Goal: Task Accomplishment & Management: Manage account settings

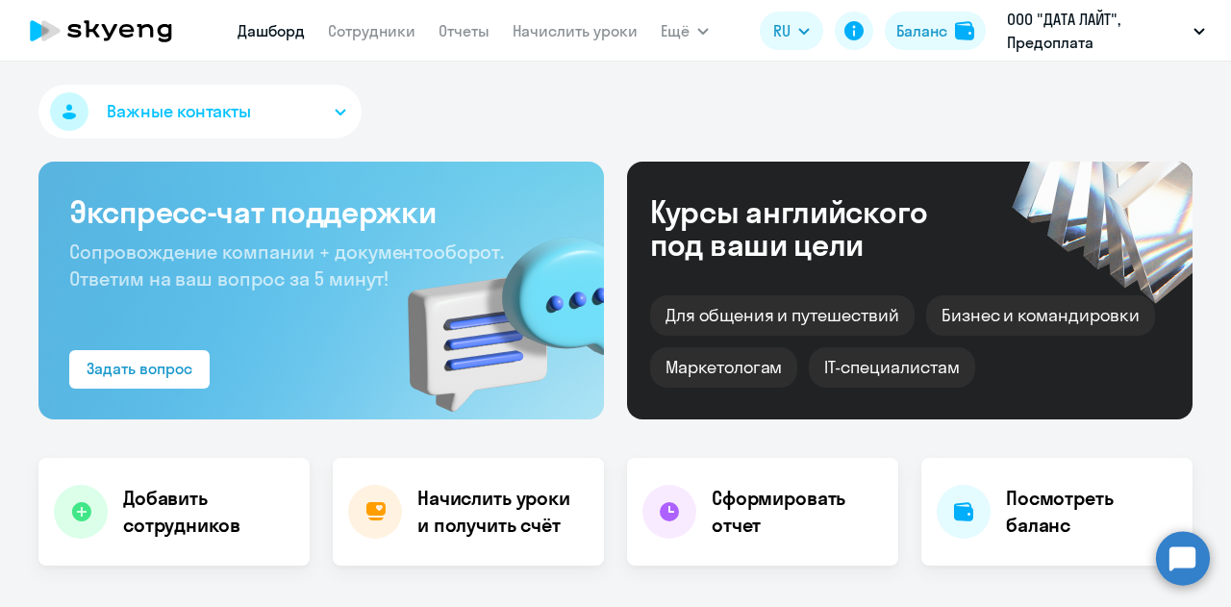
select select "30"
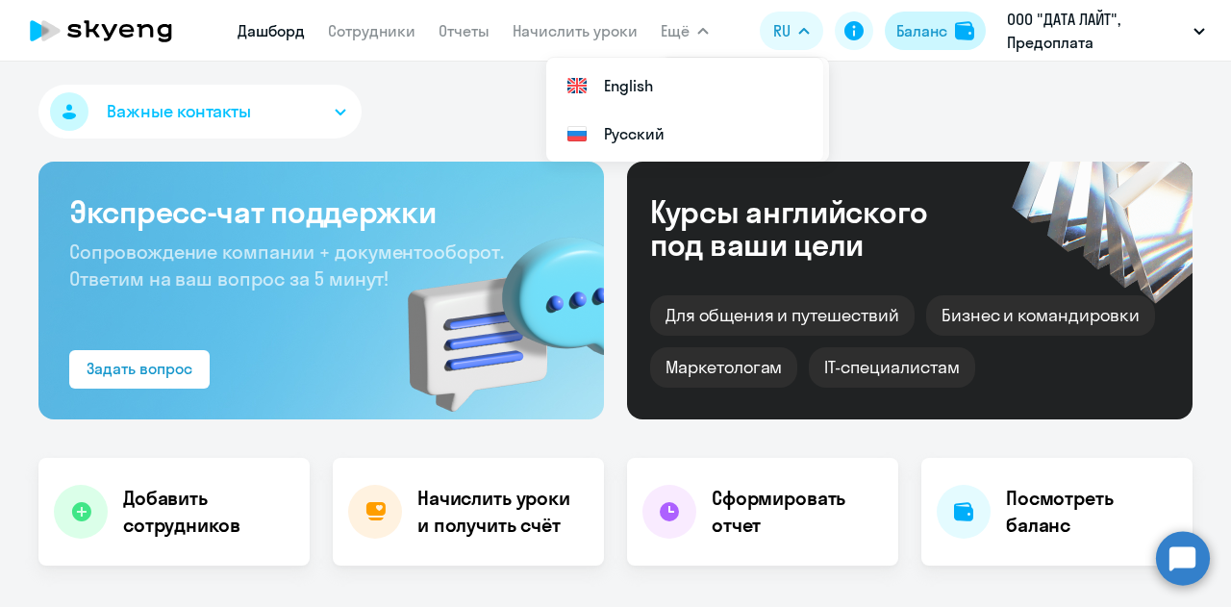
click at [918, 47] on button "Баланс" at bounding box center [935, 31] width 101 height 38
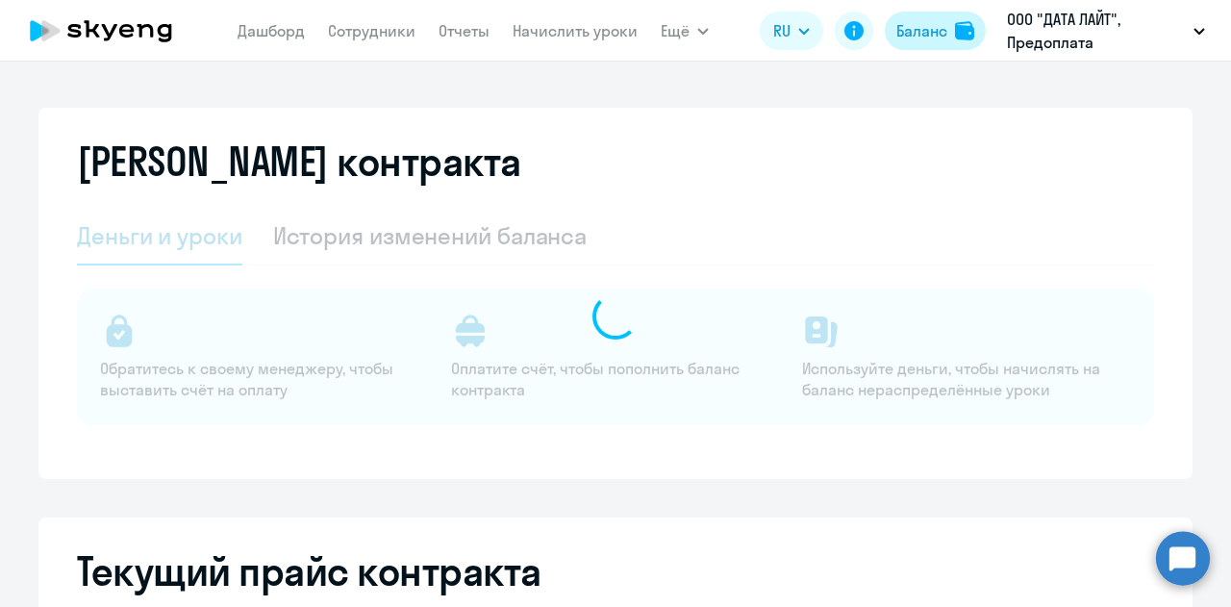
select select "english_adult_not_native_speaker"
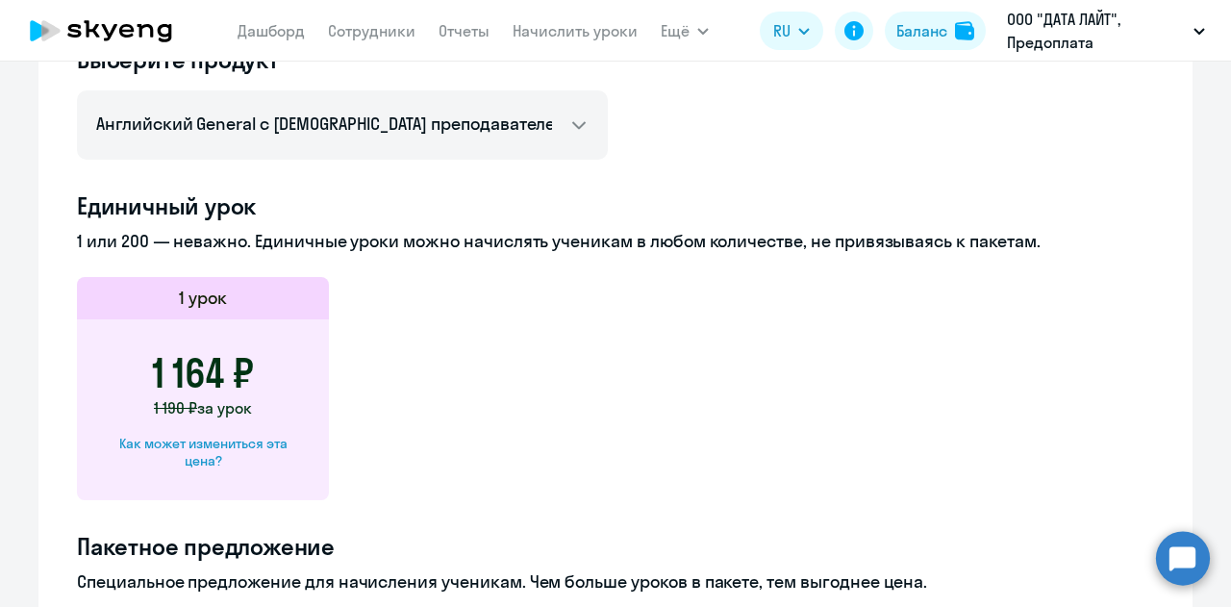
scroll to position [962, 0]
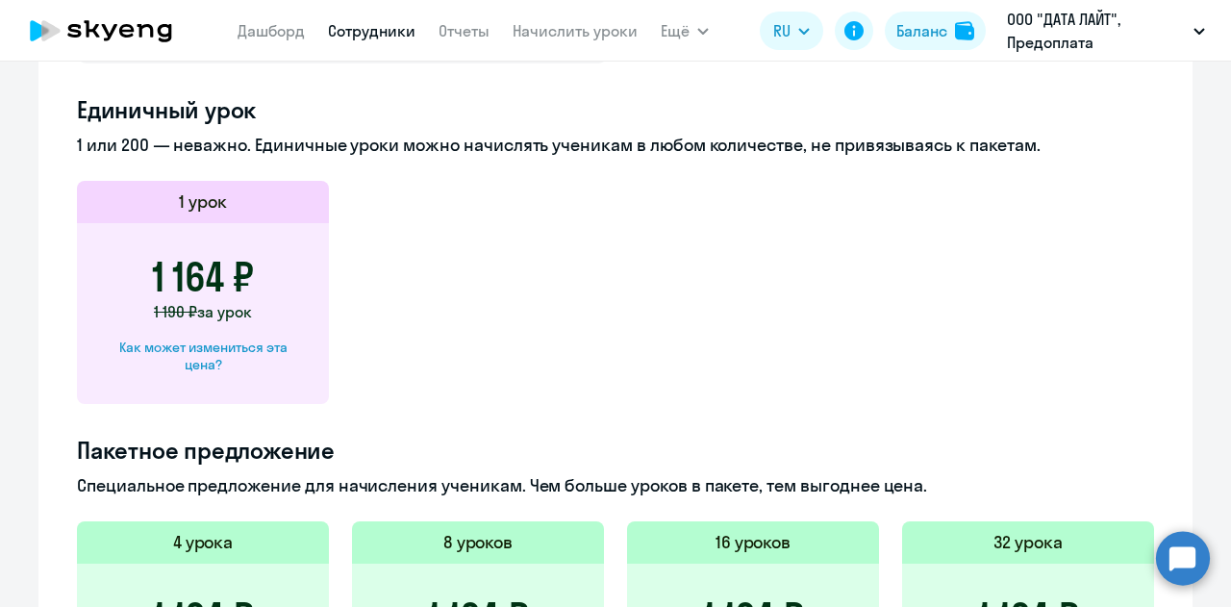
click at [382, 22] on link "Сотрудники" at bounding box center [372, 30] width 88 height 19
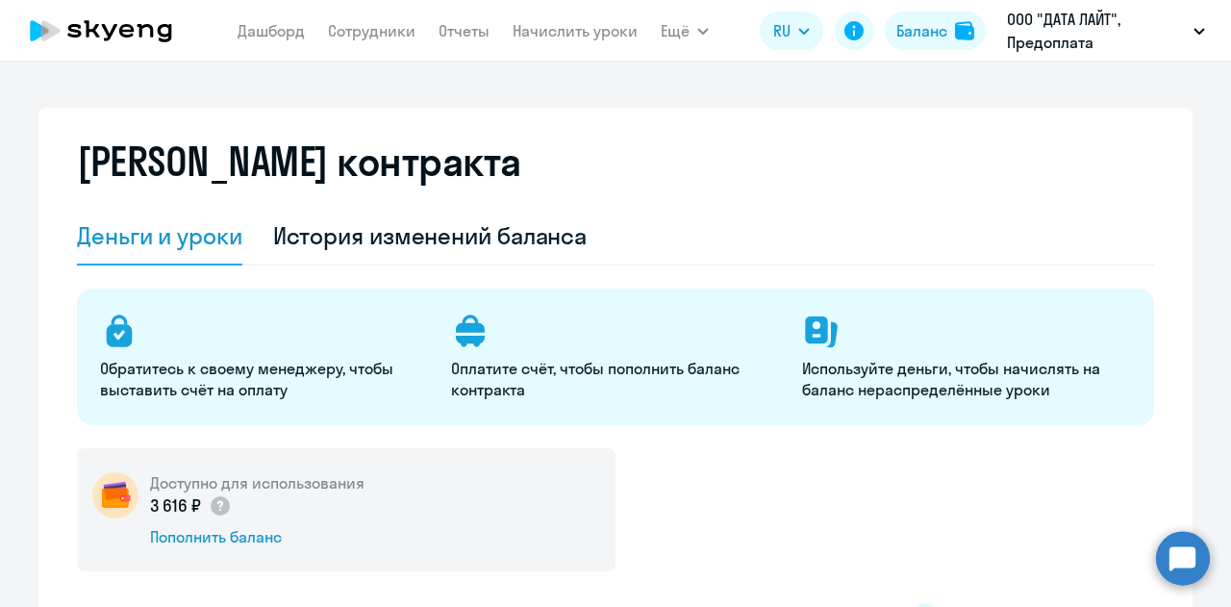
select select "30"
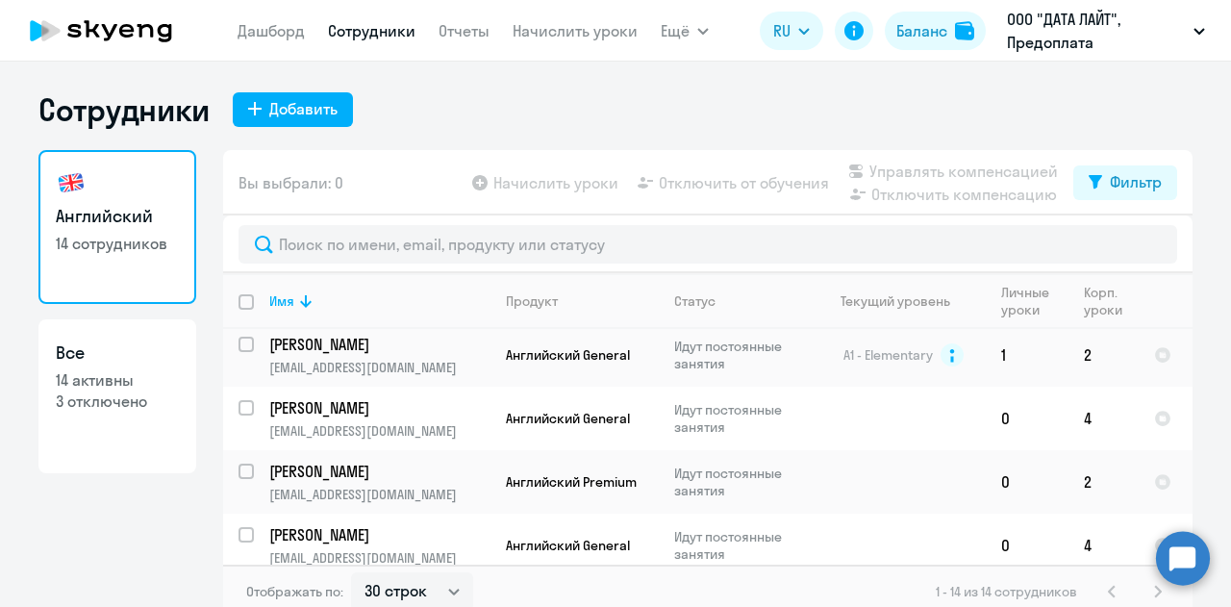
scroll to position [644, 0]
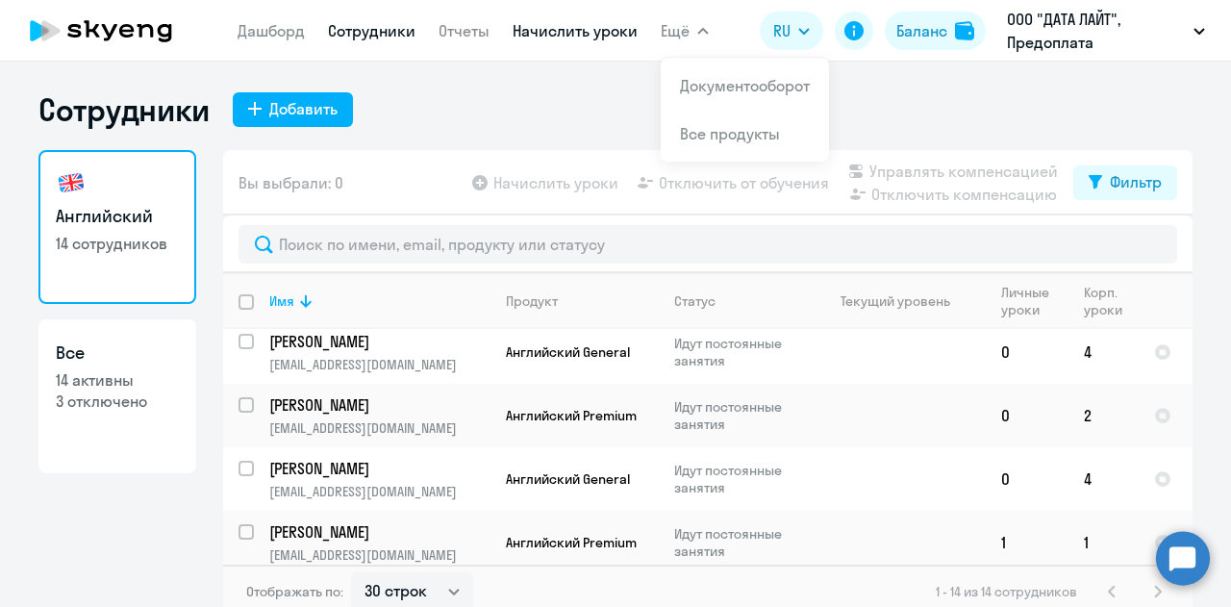
click at [577, 24] on link "Начислить уроки" at bounding box center [575, 30] width 125 height 19
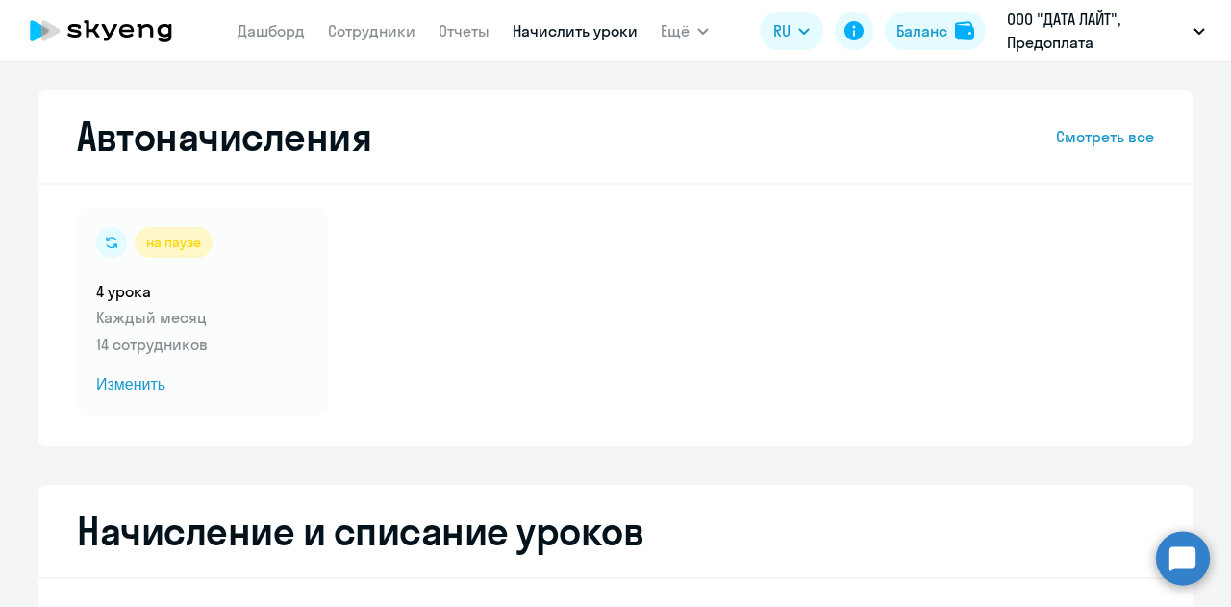
select select "10"
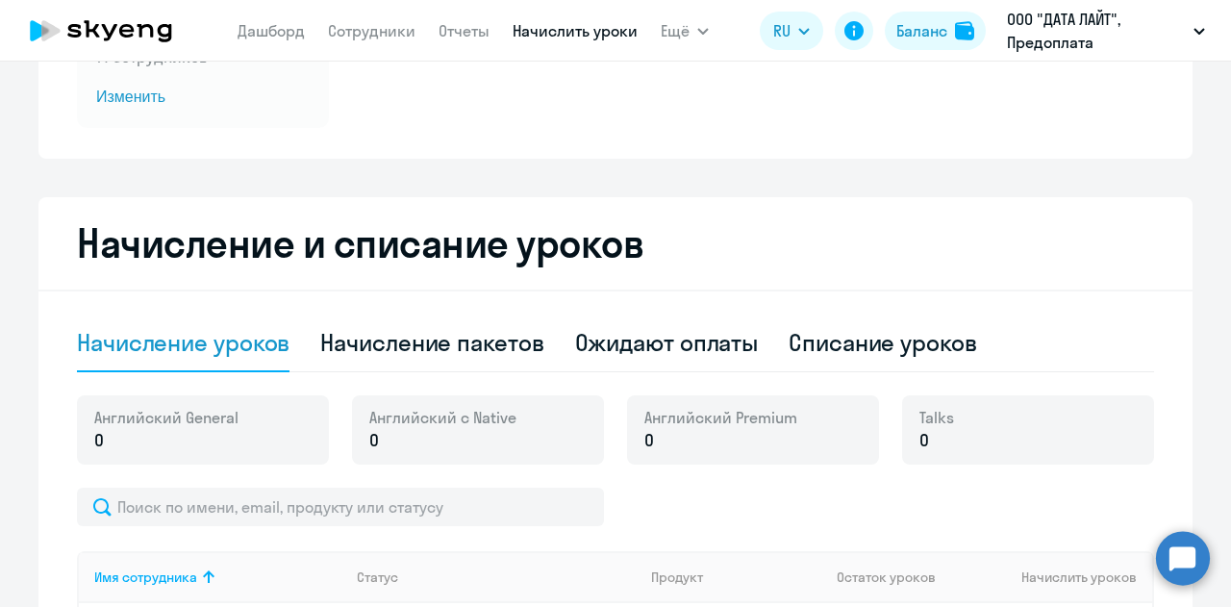
scroll to position [289, 0]
click at [940, 43] on button "Баланс" at bounding box center [935, 31] width 101 height 38
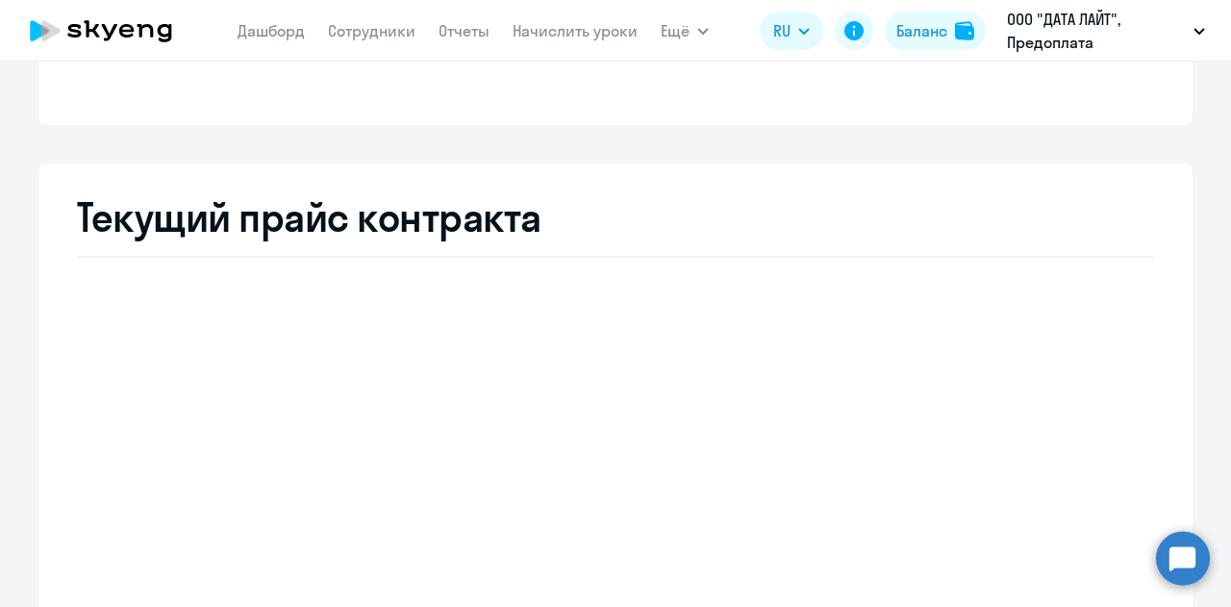
select select "english_adult_not_native_speaker"
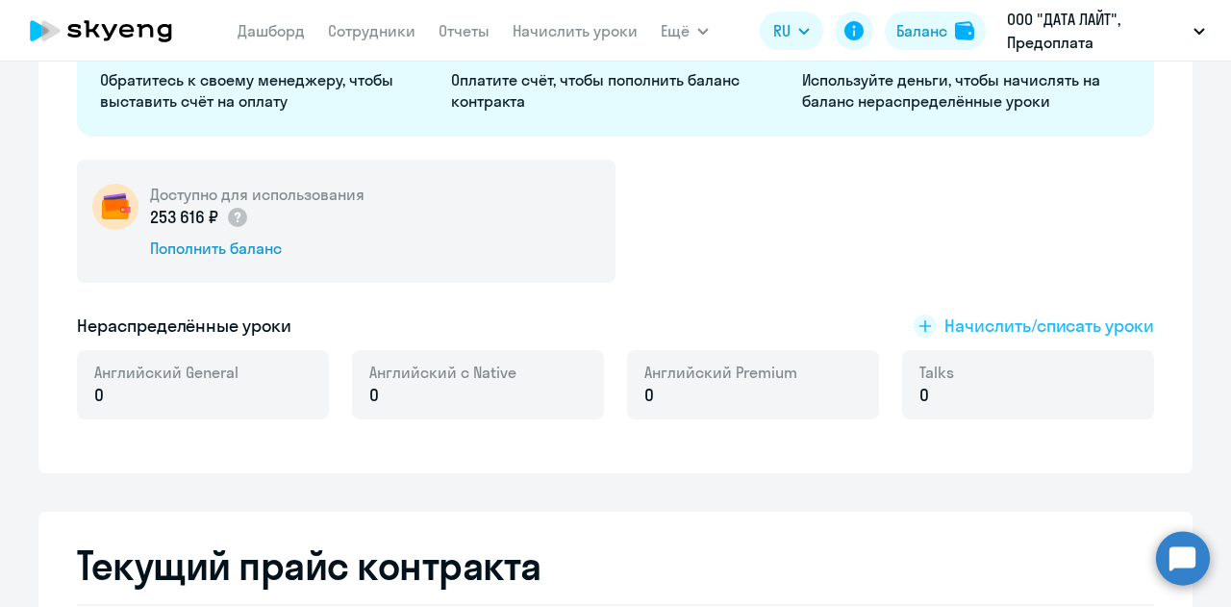
click at [914, 322] on rect at bounding box center [925, 326] width 23 height 23
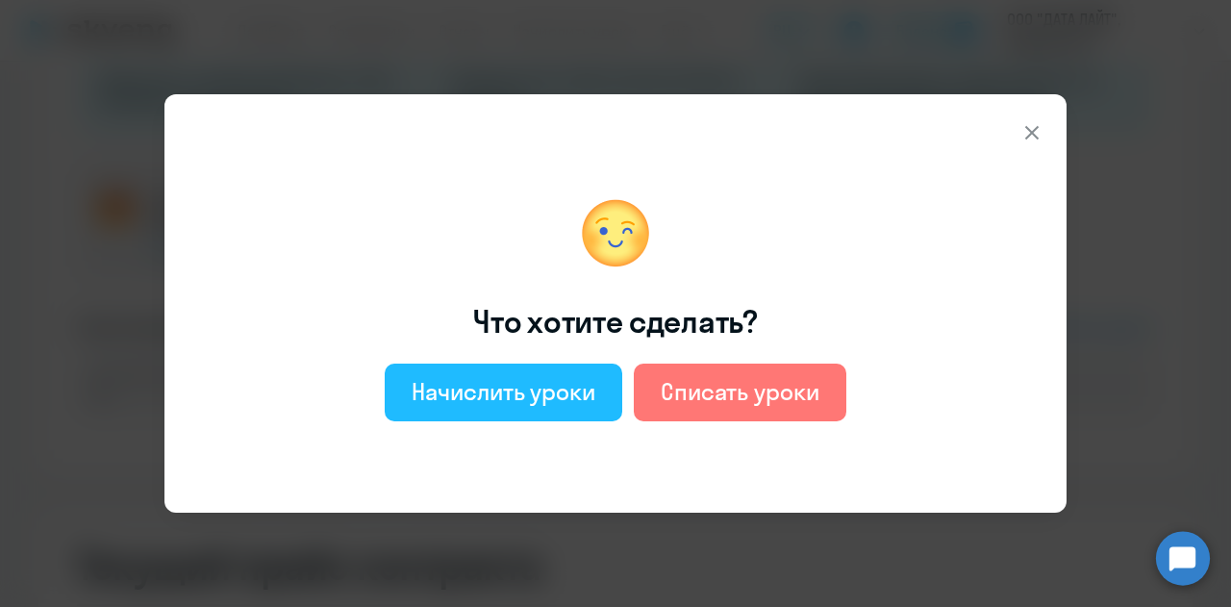
click at [568, 382] on div "Начислить уроки" at bounding box center [504, 391] width 184 height 31
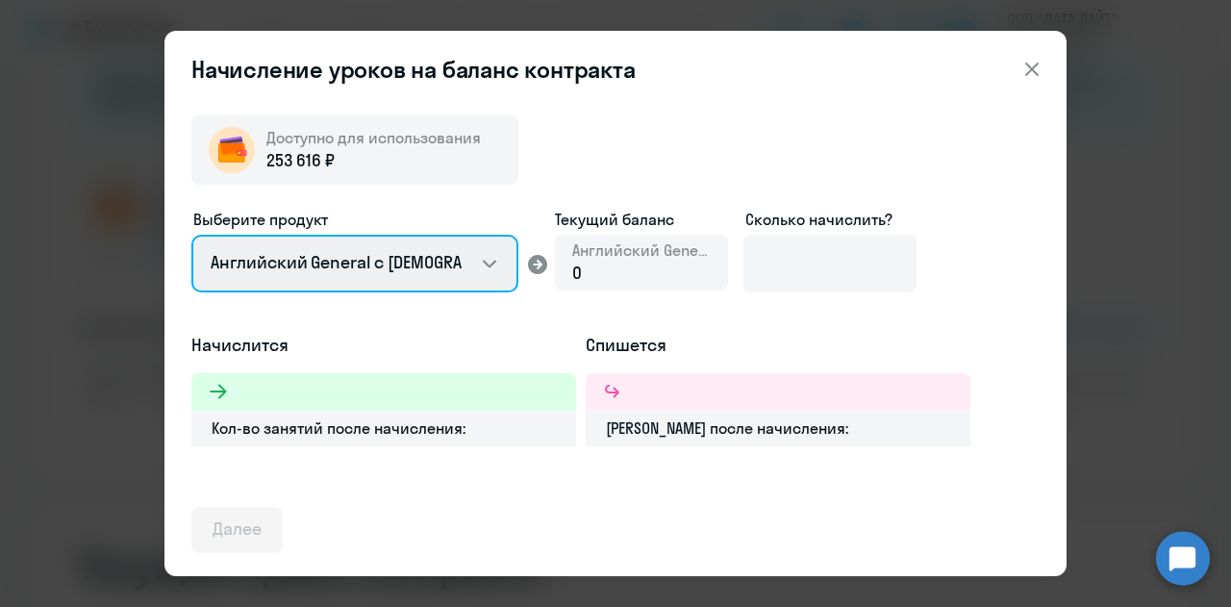
click at [495, 261] on select "Английский General с [DEMOGRAPHIC_DATA] преподавателем Английский General с [DE…" at bounding box center [354, 264] width 327 height 58
select select "english_adult_not_native_speaker_premium"
click at [191, 235] on select "Английский General с [DEMOGRAPHIC_DATA] преподавателем Английский General с [DE…" at bounding box center [354, 264] width 327 height 58
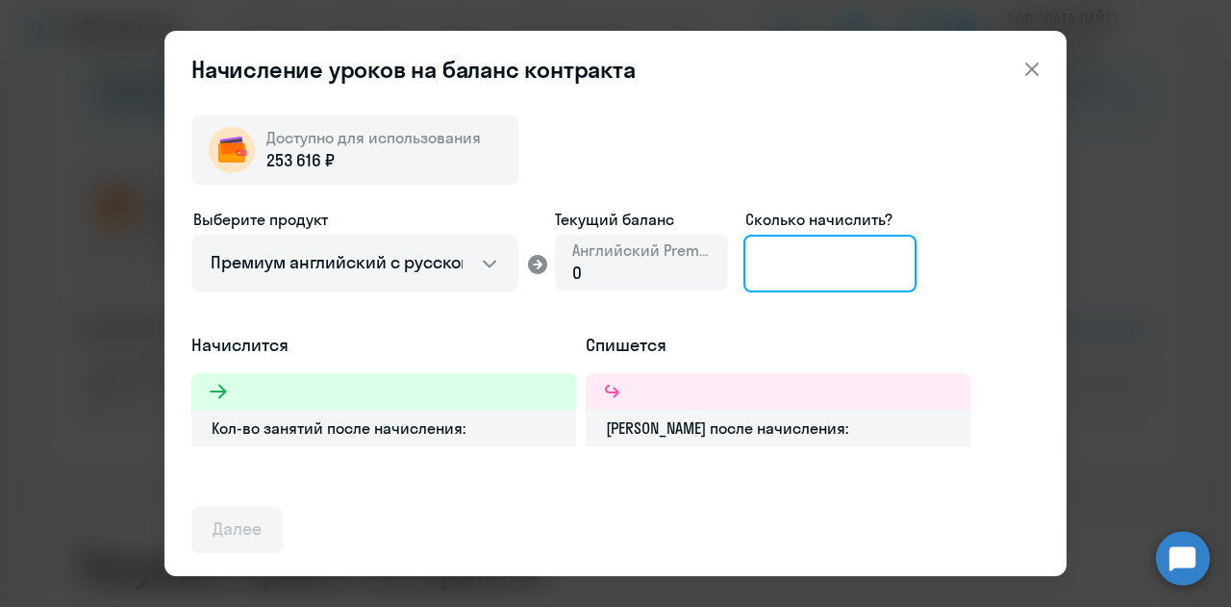
click at [781, 270] on input at bounding box center [830, 264] width 173 height 58
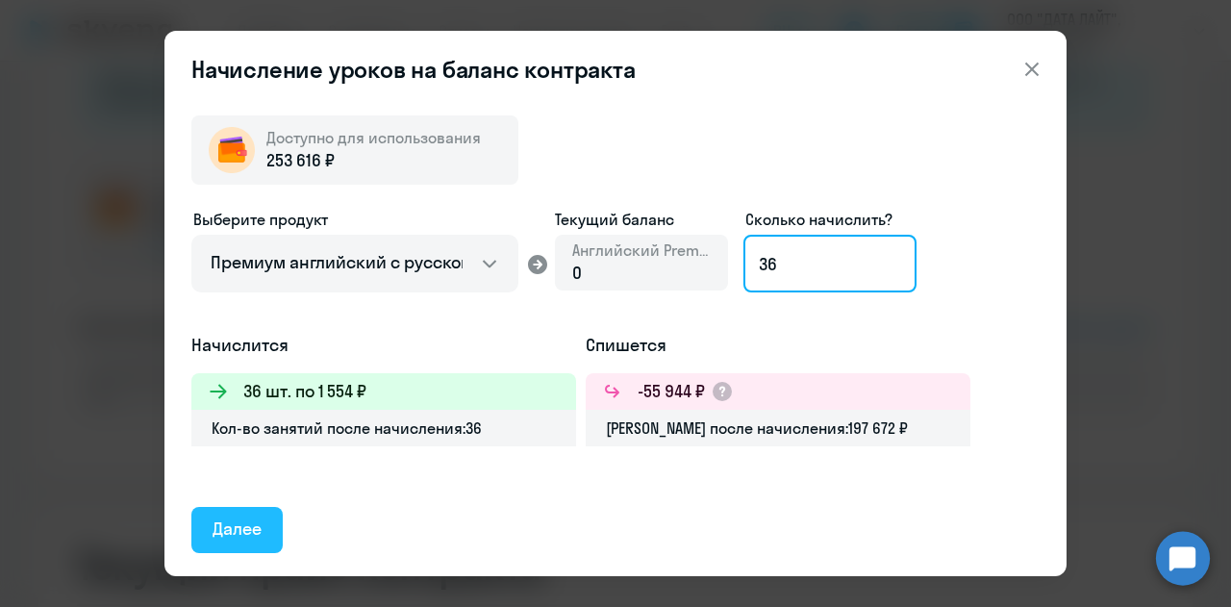
type input "36"
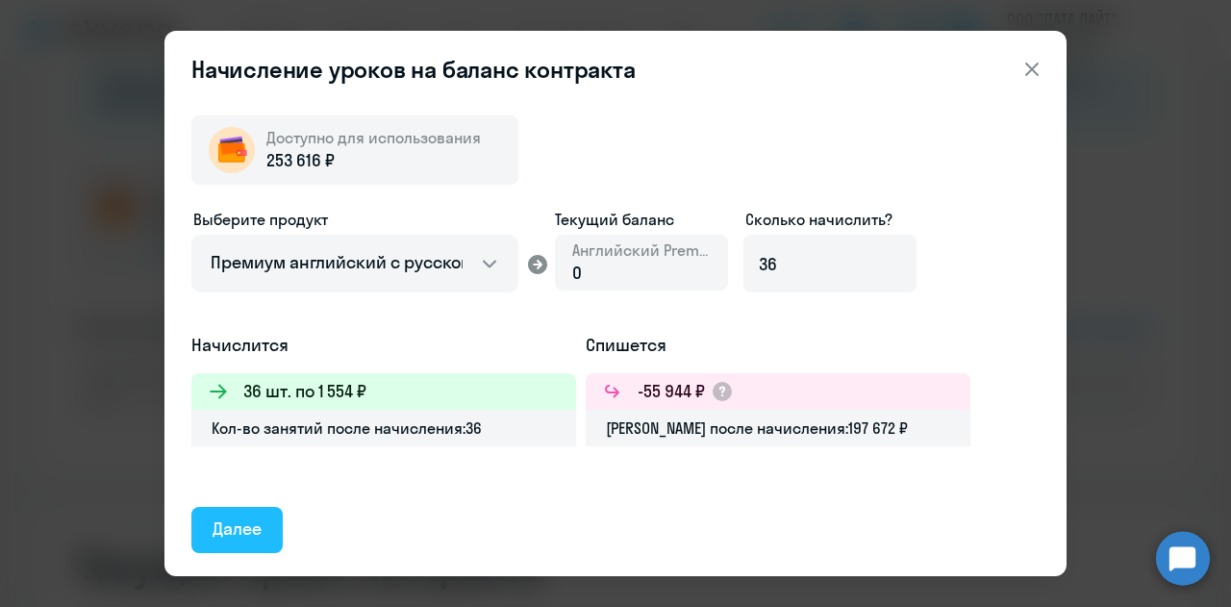
click at [242, 534] on div "Далее" at bounding box center [237, 529] width 49 height 25
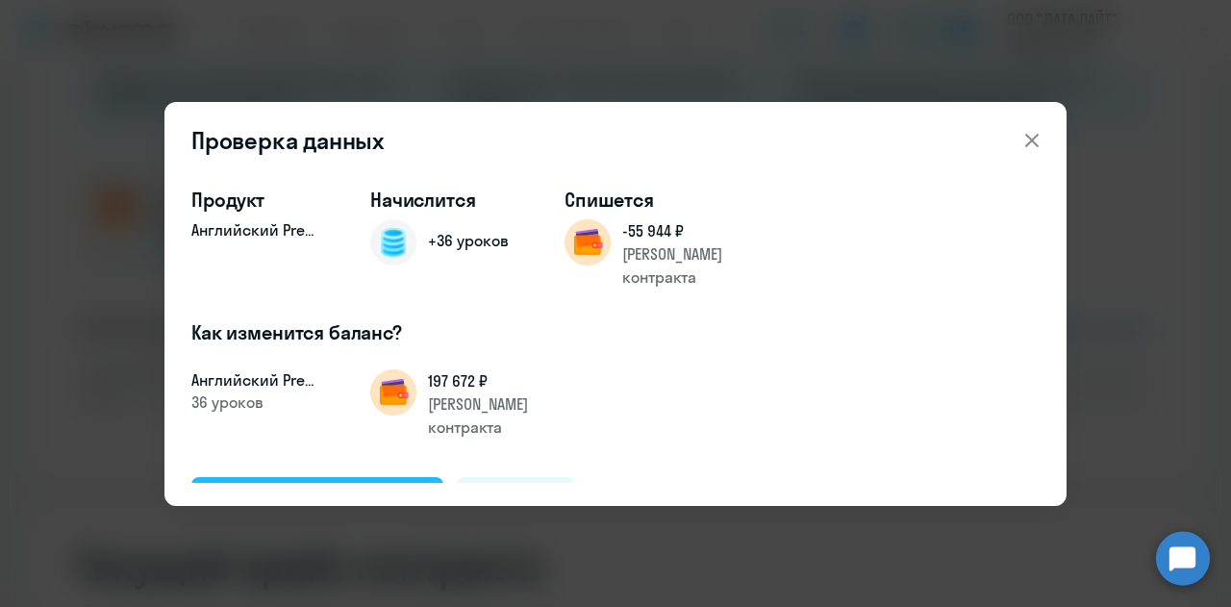
click at [350, 487] on div "Подтвердить и начислить" at bounding box center [318, 499] width 210 height 25
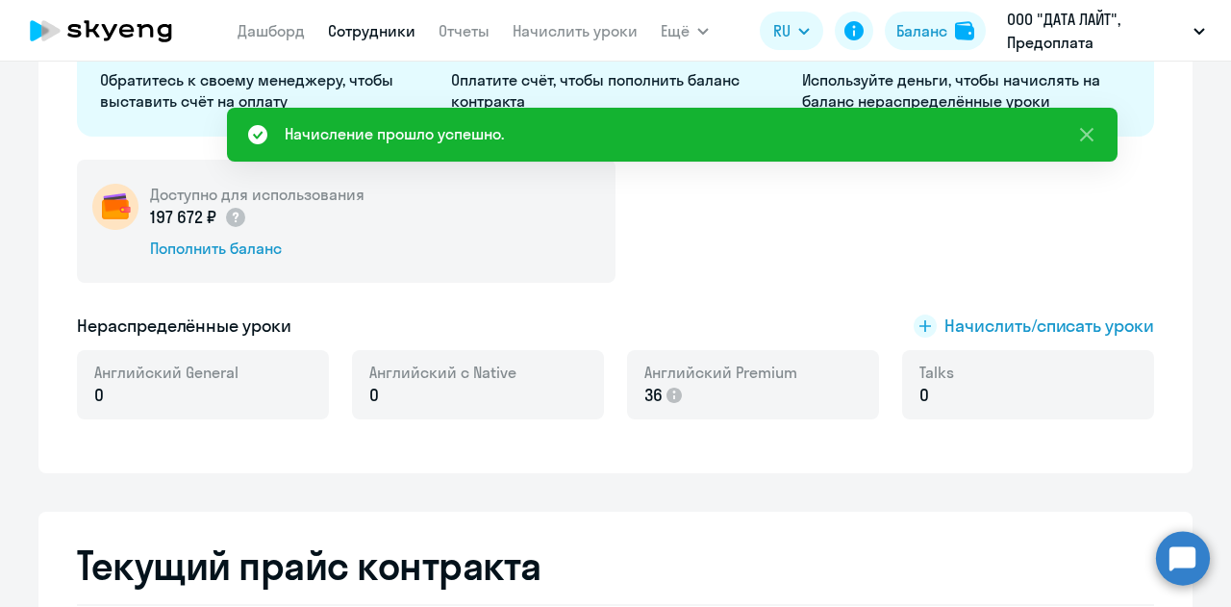
click at [385, 32] on link "Сотрудники" at bounding box center [372, 30] width 88 height 19
select select "30"
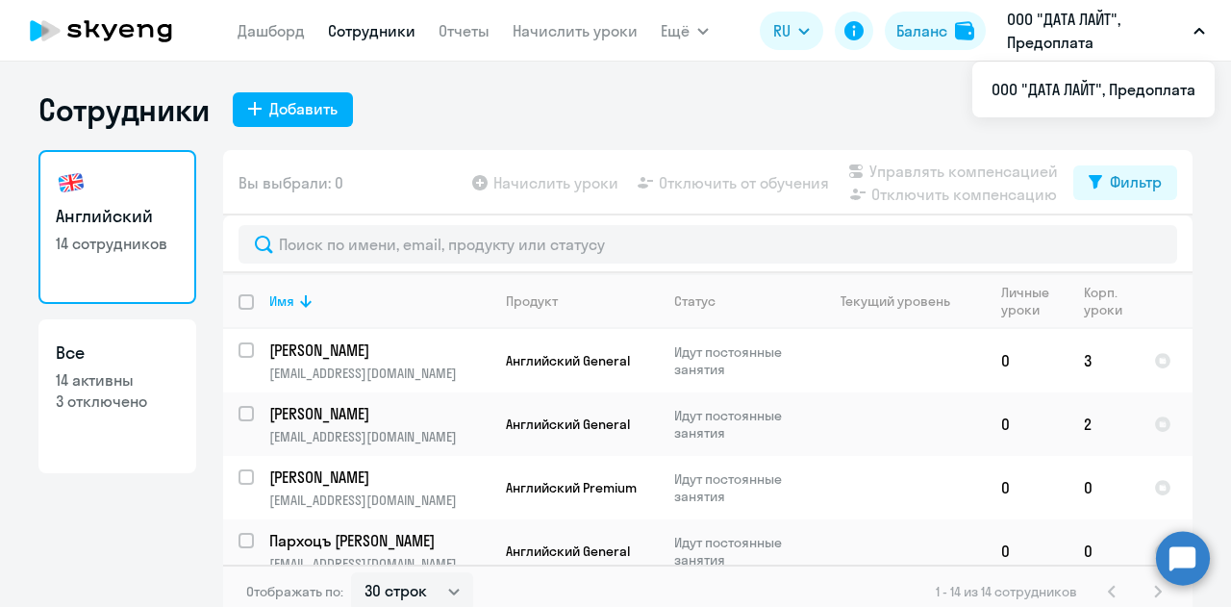
click at [140, 20] on icon at bounding box center [100, 31] width 169 height 48
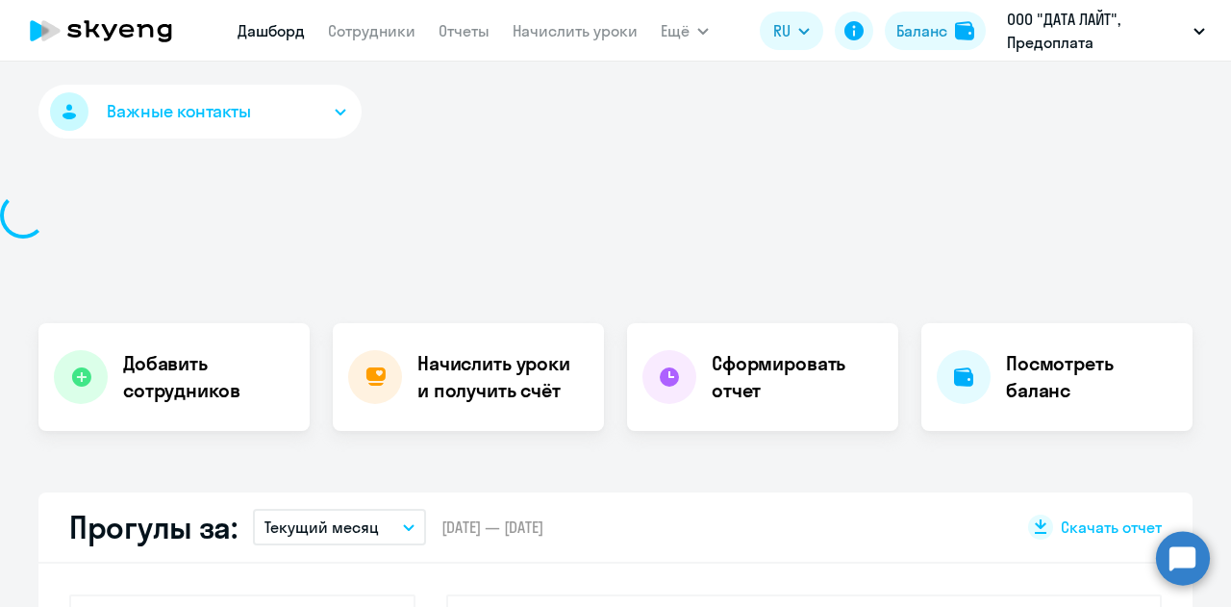
select select "30"
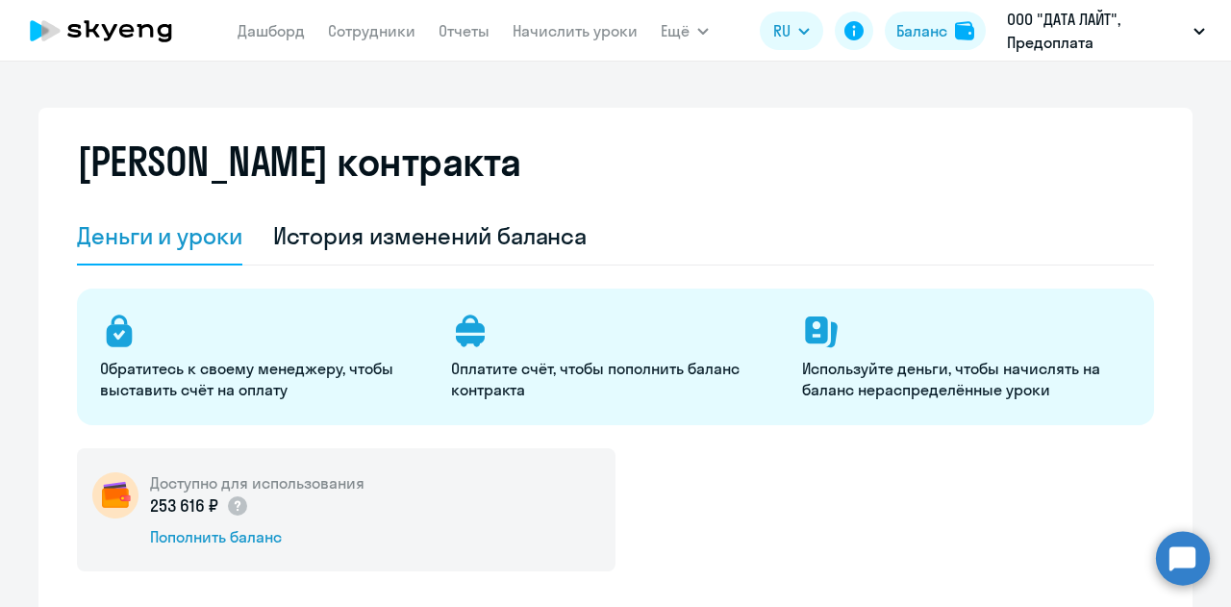
select select "english_adult_not_native_speaker"
click at [386, 38] on link "Сотрудники" at bounding box center [372, 30] width 88 height 19
select select "30"
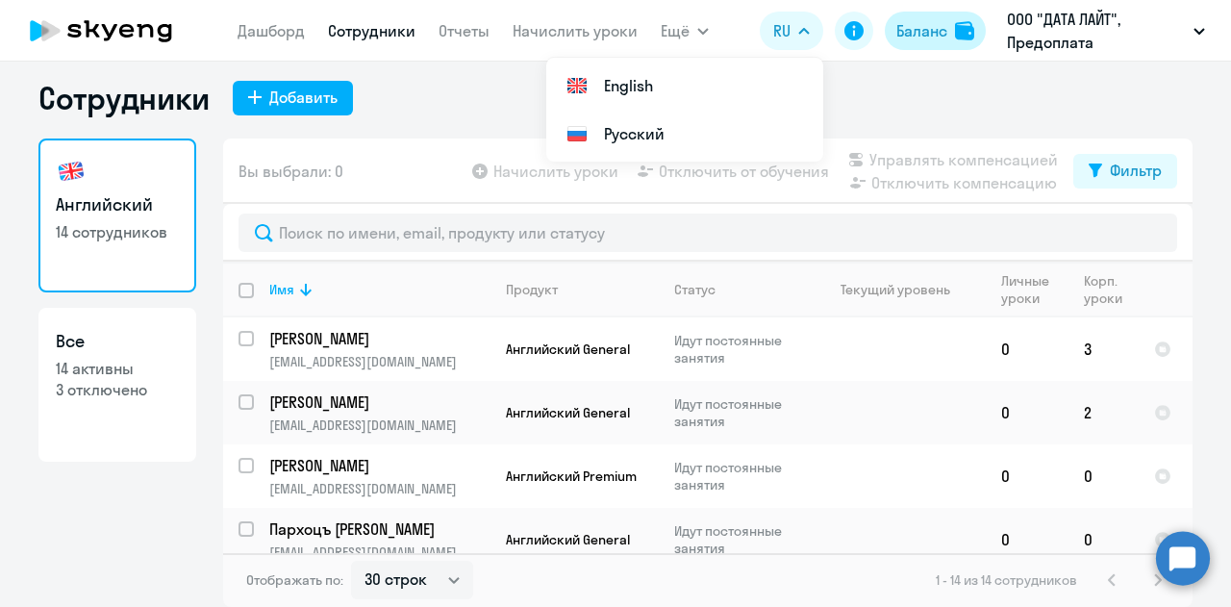
click at [899, 34] on div "Баланс" at bounding box center [922, 30] width 51 height 23
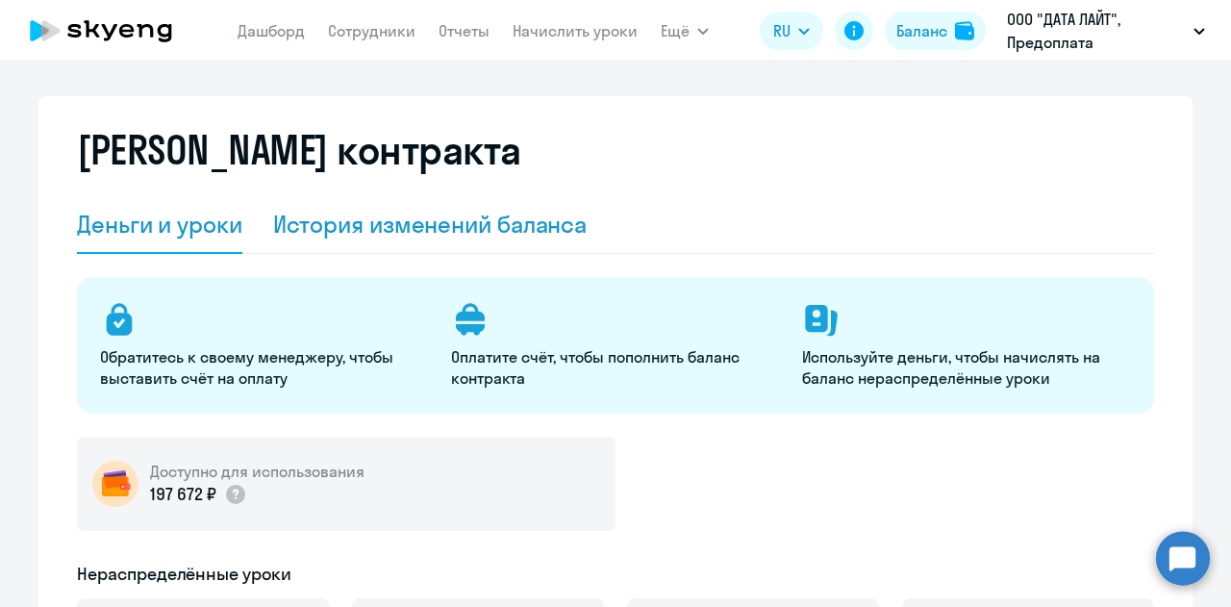
select select "english_adult_not_native_speaker"
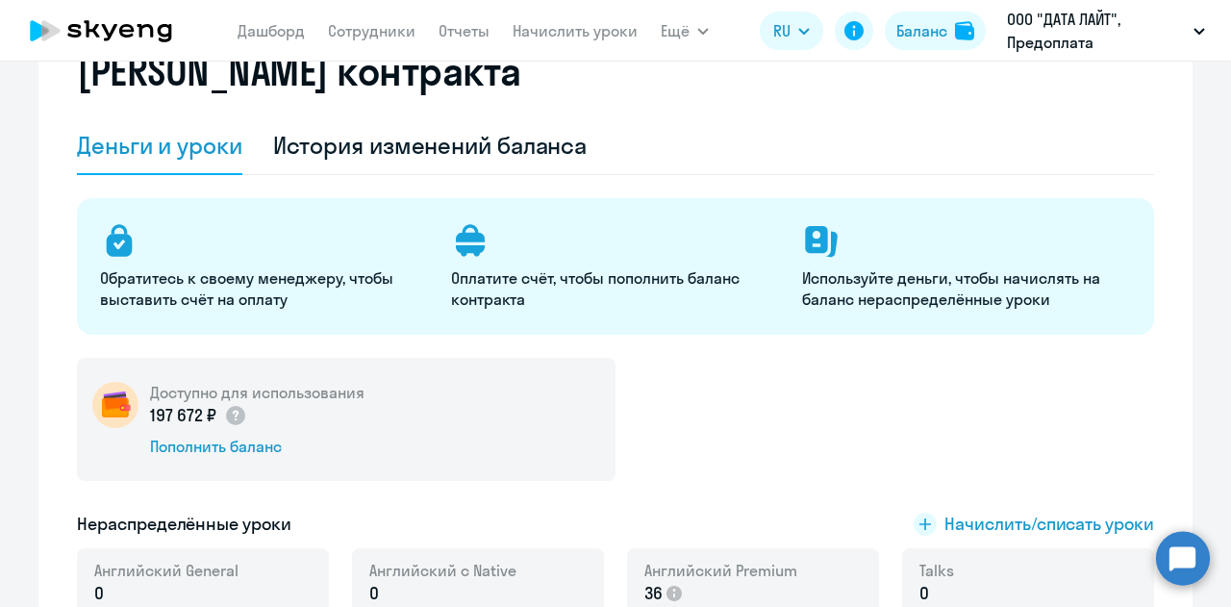
scroll to position [300, 0]
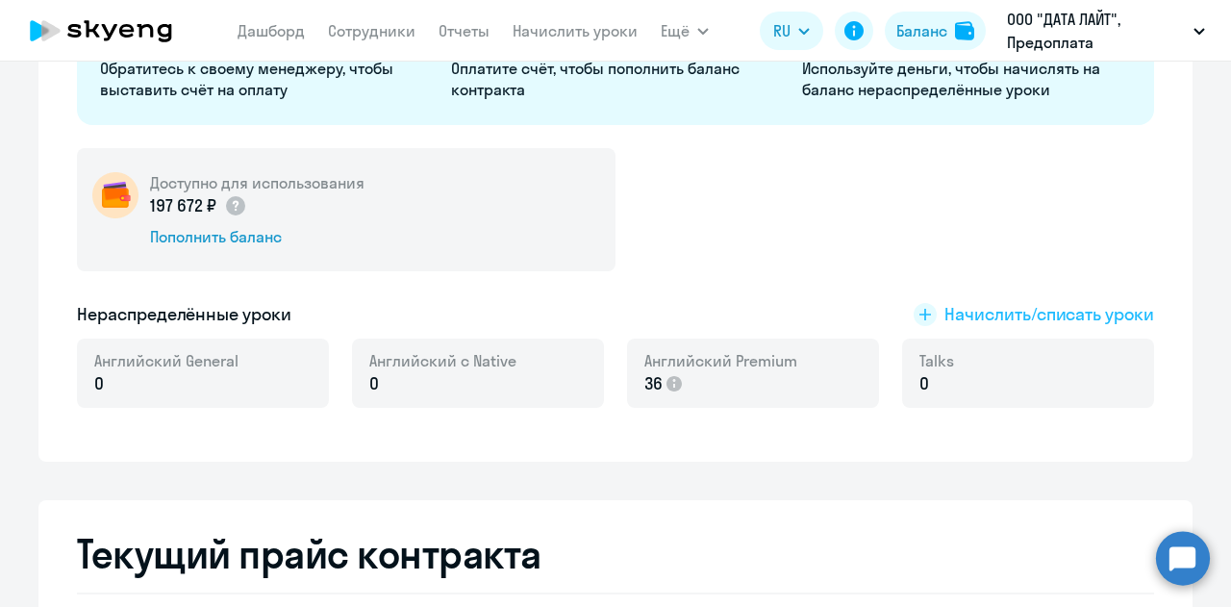
click at [952, 318] on span "Начислить/списать уроки" at bounding box center [1050, 314] width 210 height 25
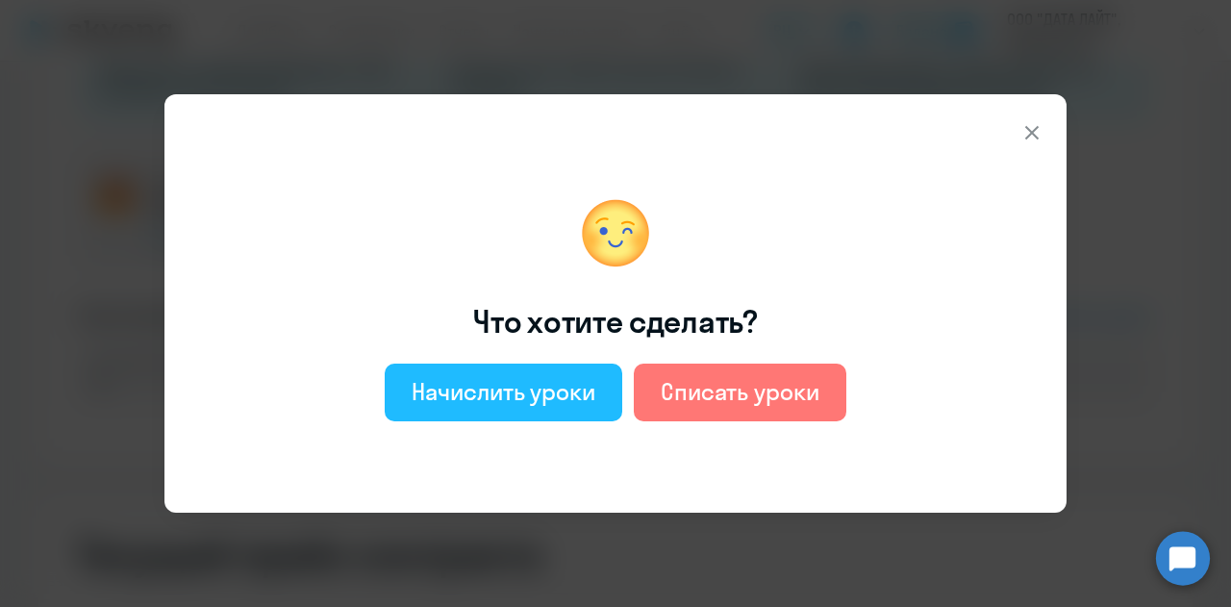
click at [509, 382] on div "Начислить уроки" at bounding box center [504, 391] width 184 height 31
select select "english_adult_not_native_speaker"
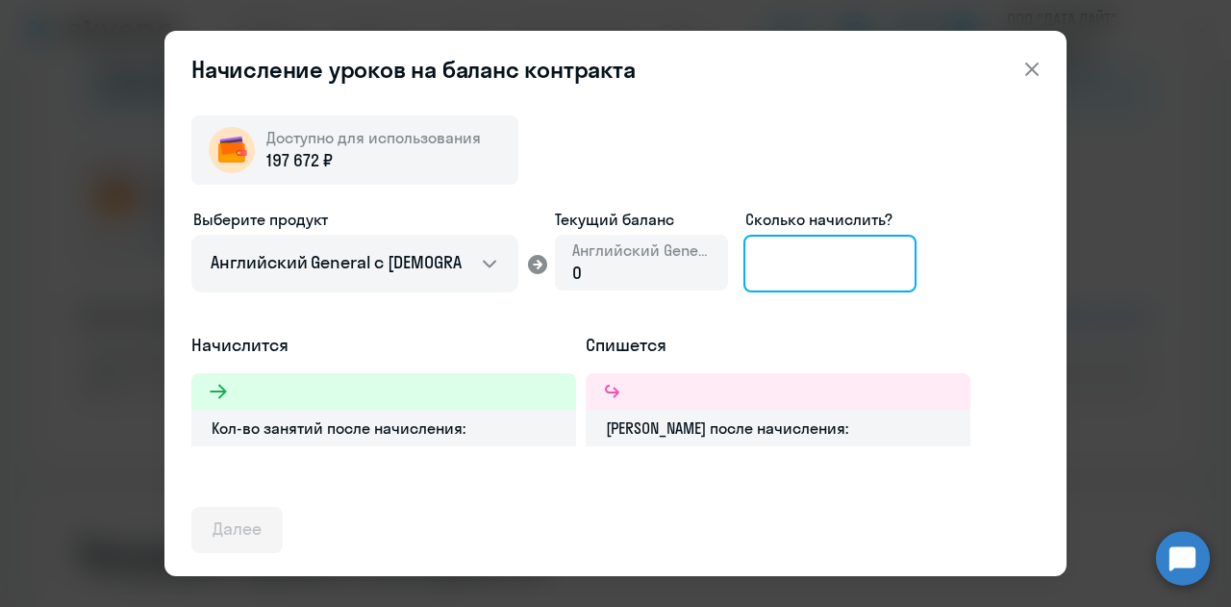
click at [777, 263] on input at bounding box center [830, 264] width 173 height 58
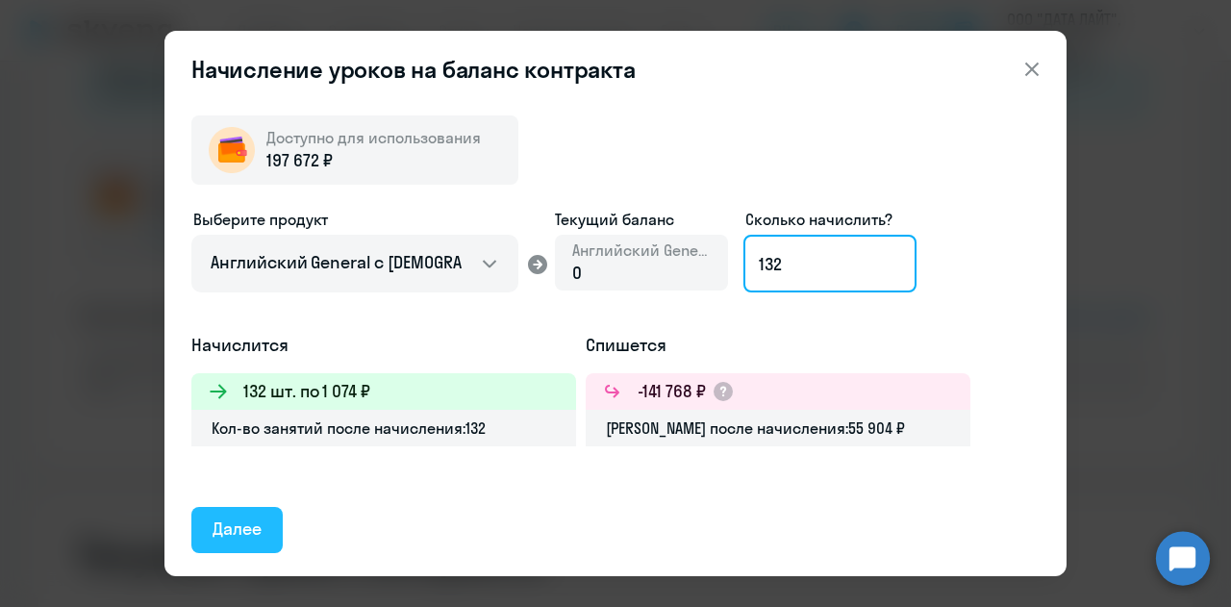
type input "132"
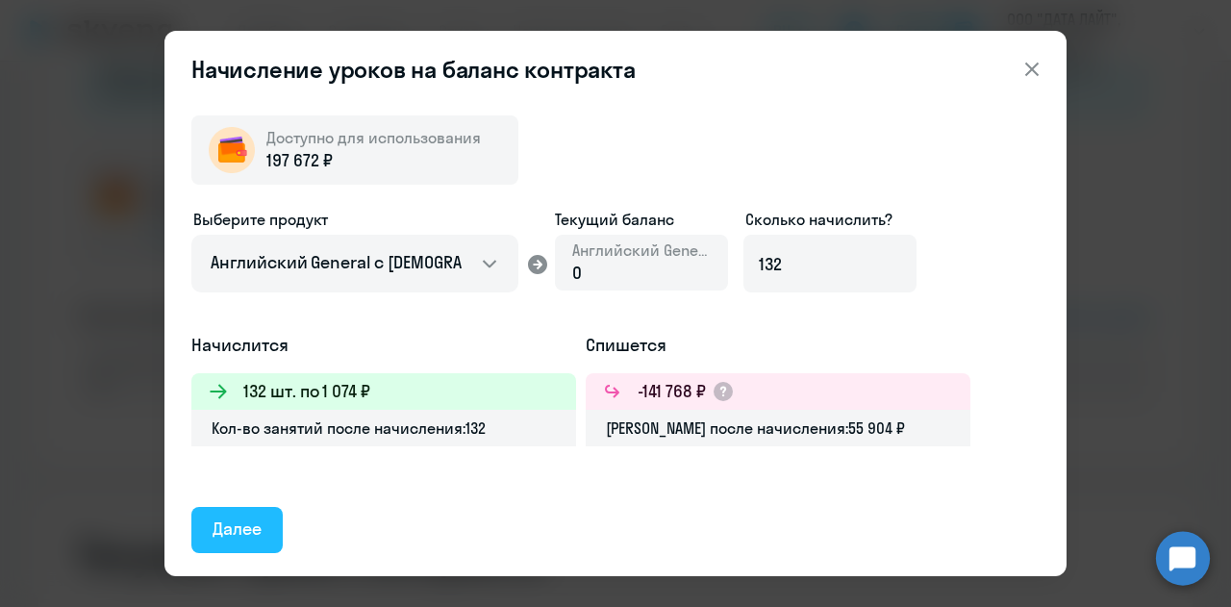
click at [227, 533] on div "Далее" at bounding box center [237, 529] width 49 height 25
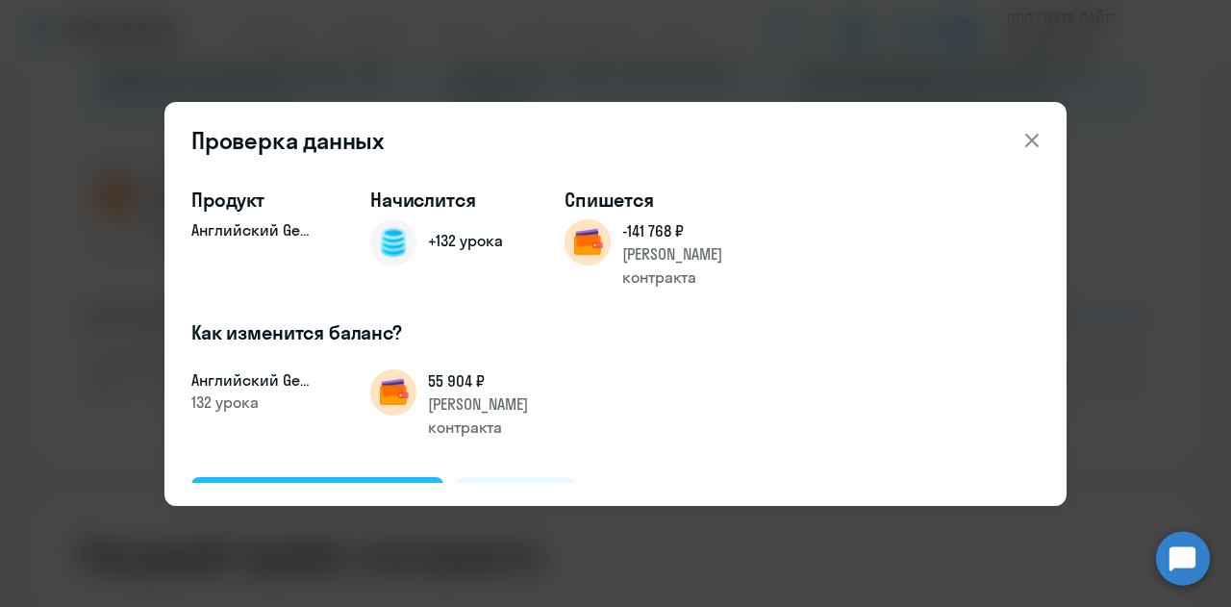
click at [319, 487] on div "Подтвердить и начислить" at bounding box center [318, 499] width 210 height 25
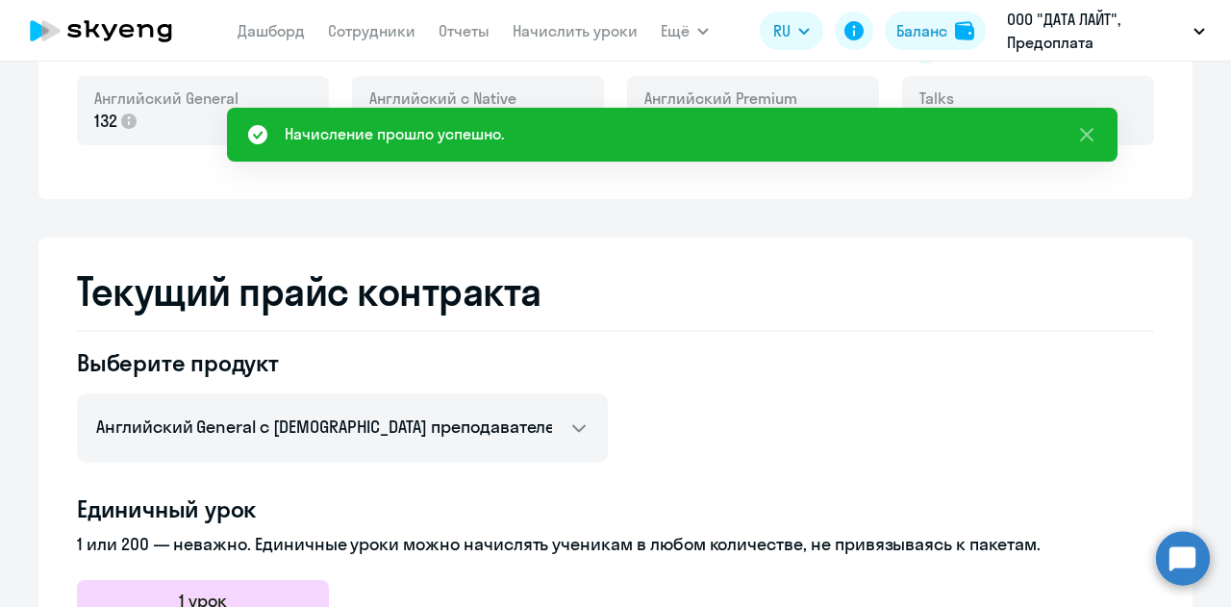
scroll to position [589, 0]
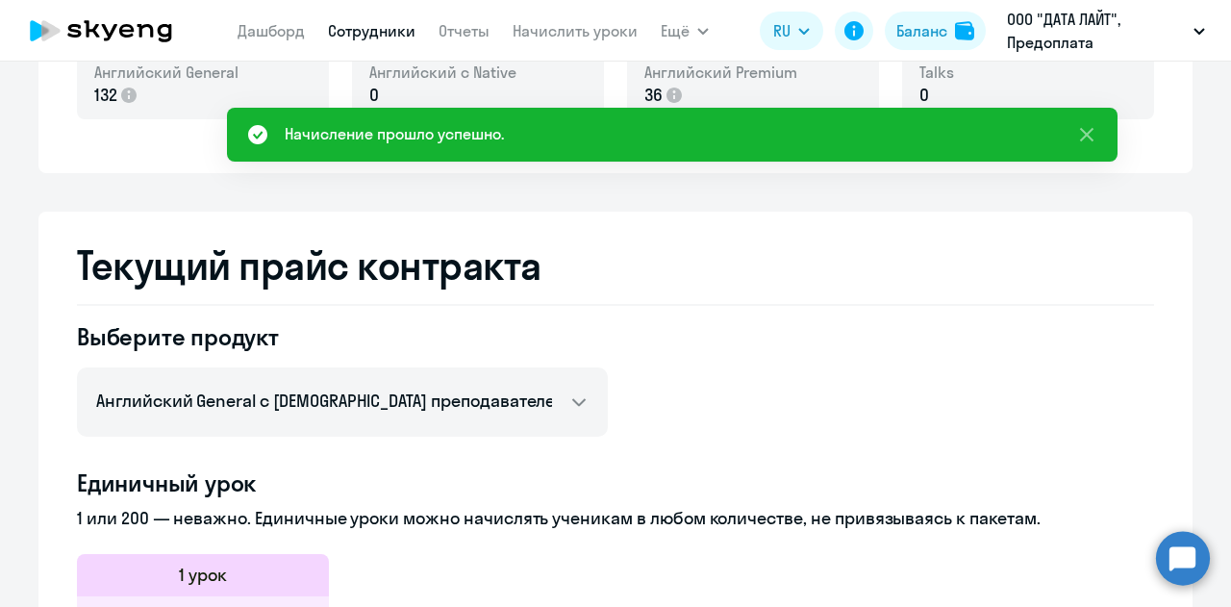
click at [392, 22] on link "Сотрудники" at bounding box center [372, 30] width 88 height 19
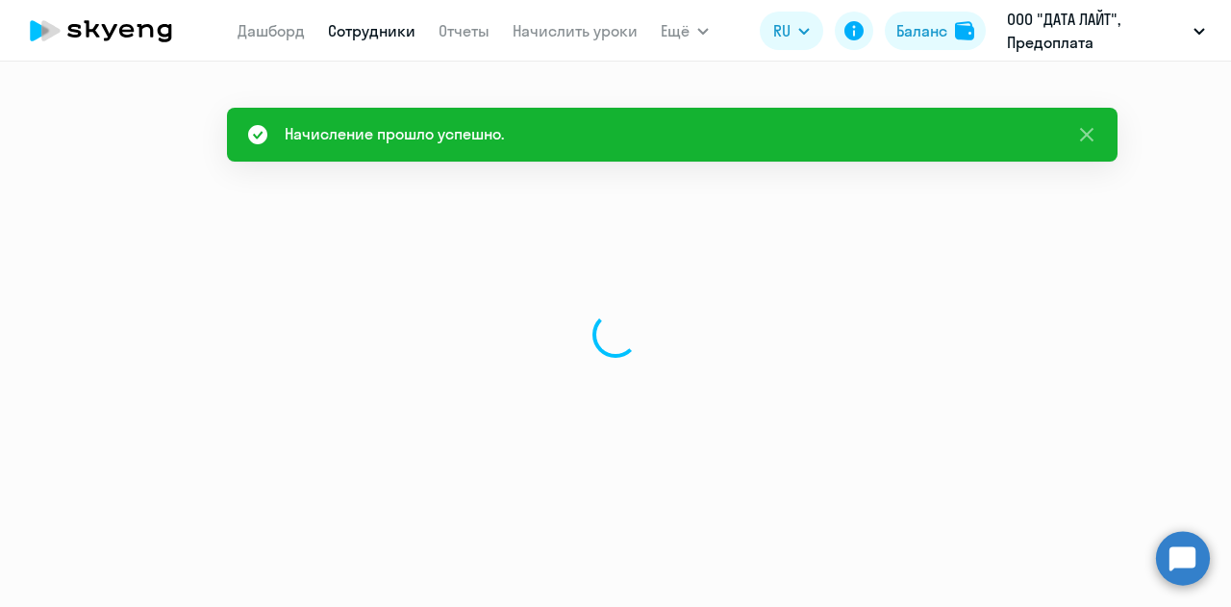
select select "30"
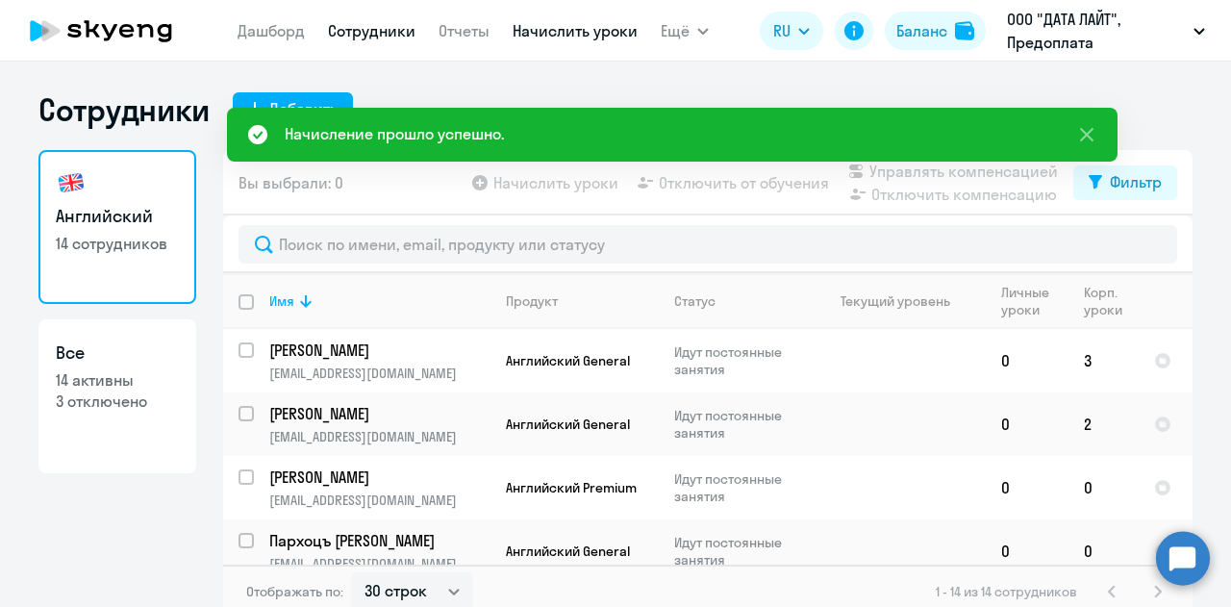
click at [613, 39] on link "Начислить уроки" at bounding box center [575, 30] width 125 height 19
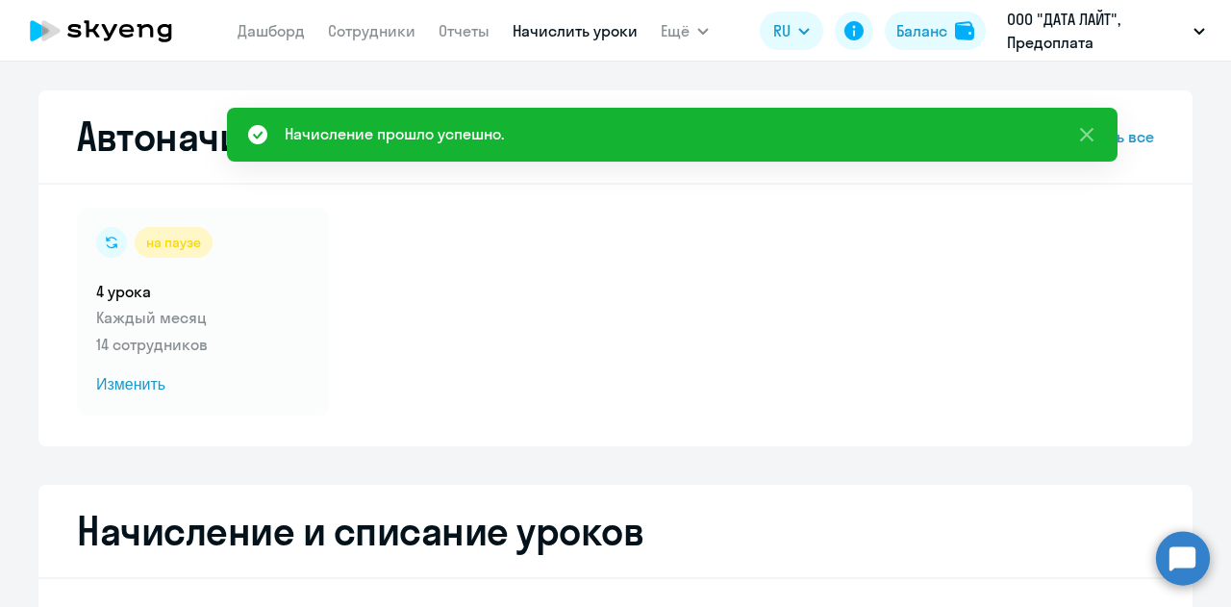
select select "10"
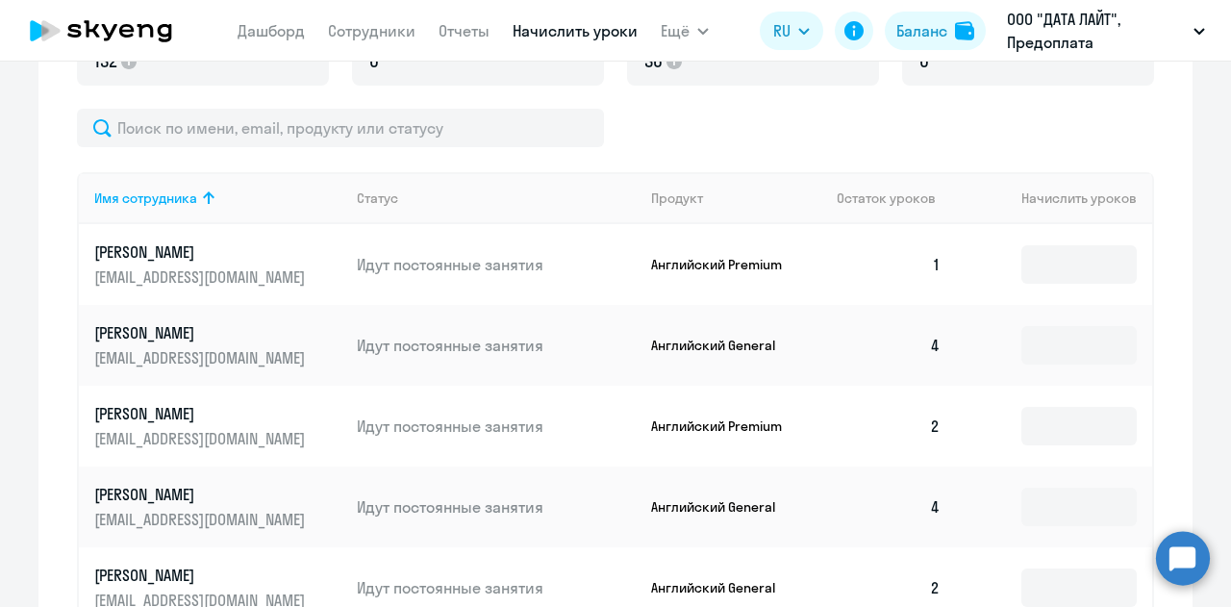
scroll to position [673, 0]
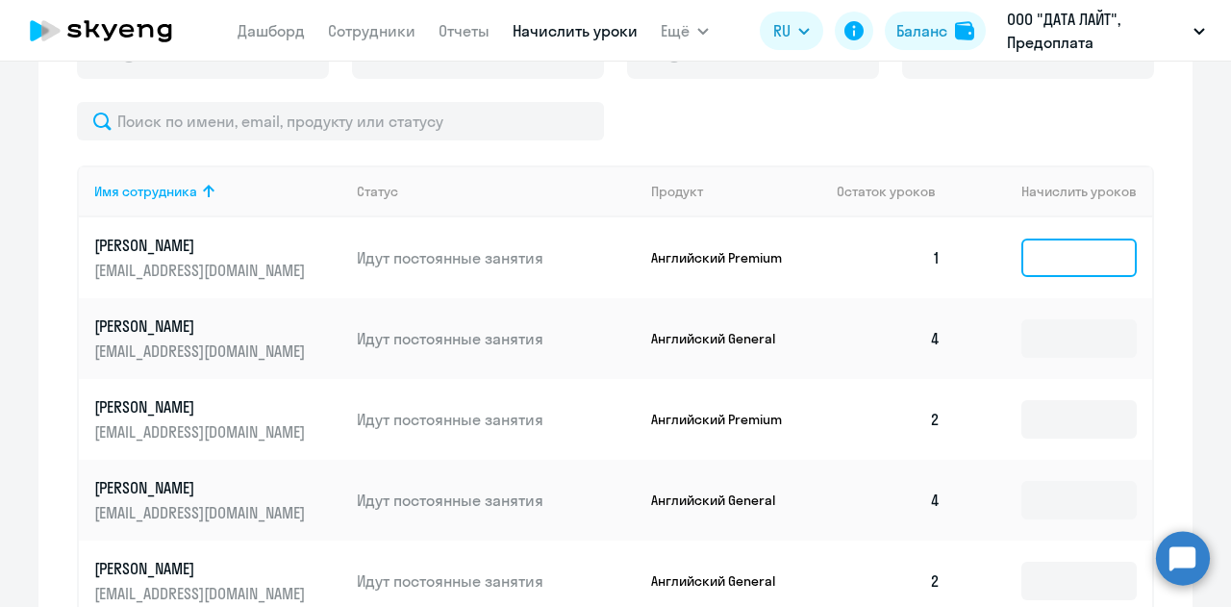
click at [1064, 261] on input at bounding box center [1079, 258] width 115 height 38
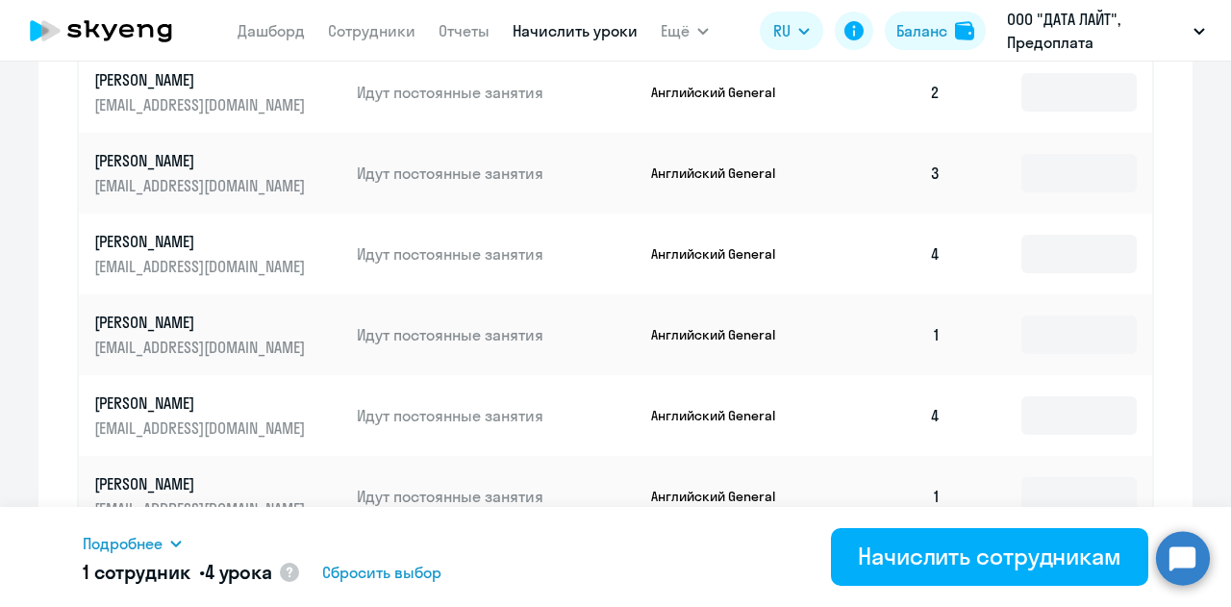
scroll to position [1251, 0]
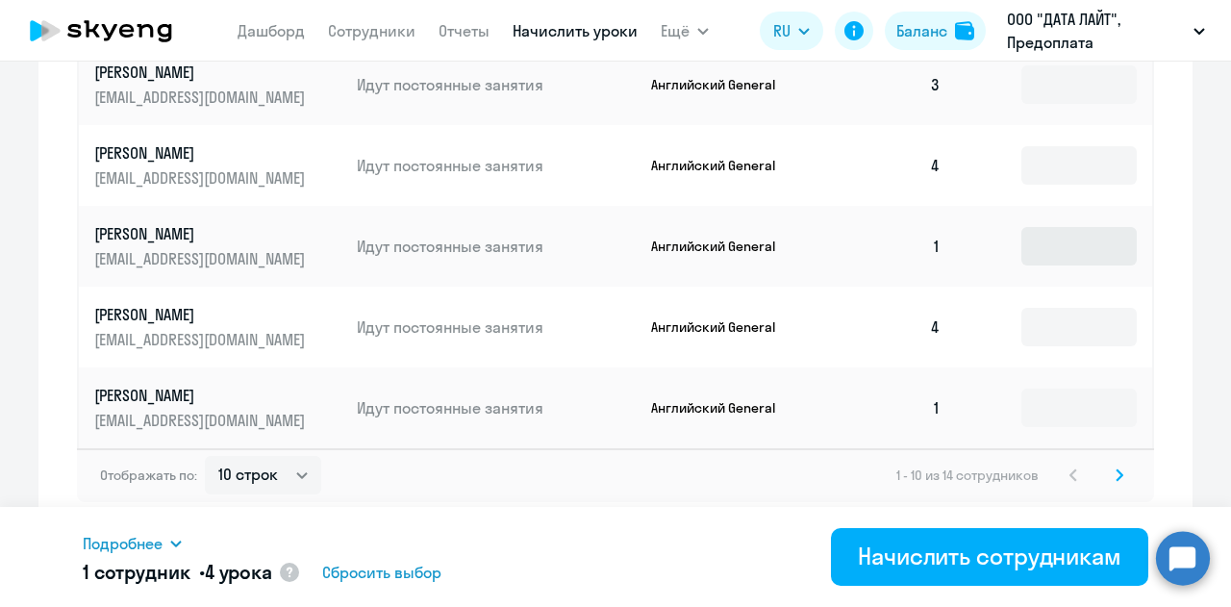
type input "4"
click at [1051, 238] on input at bounding box center [1079, 246] width 115 height 38
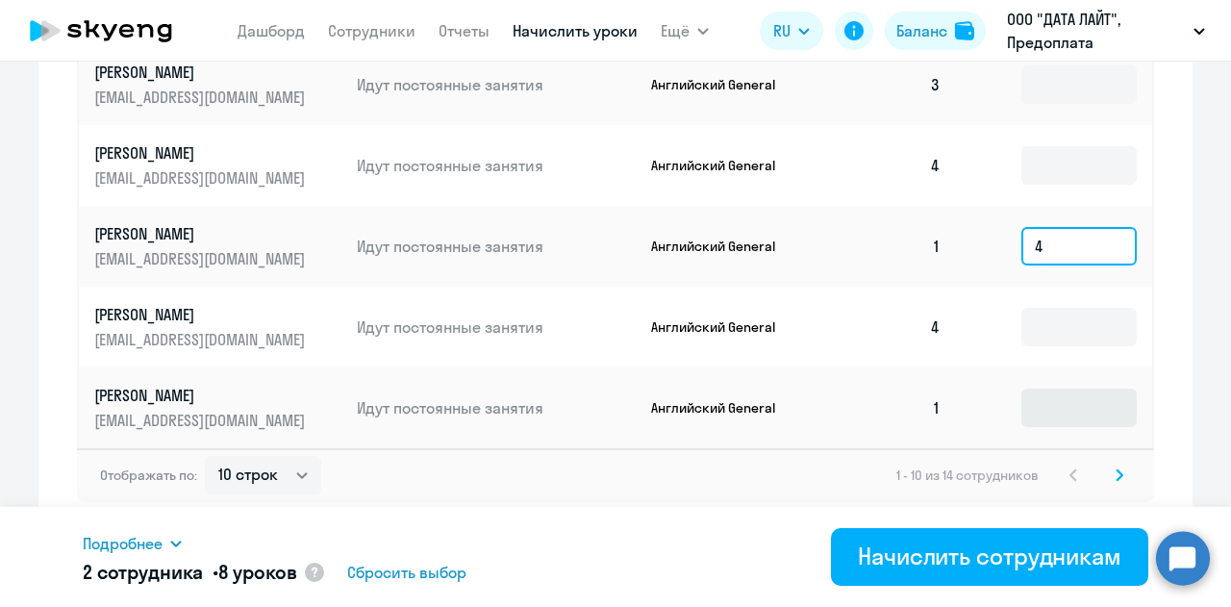
type input "4"
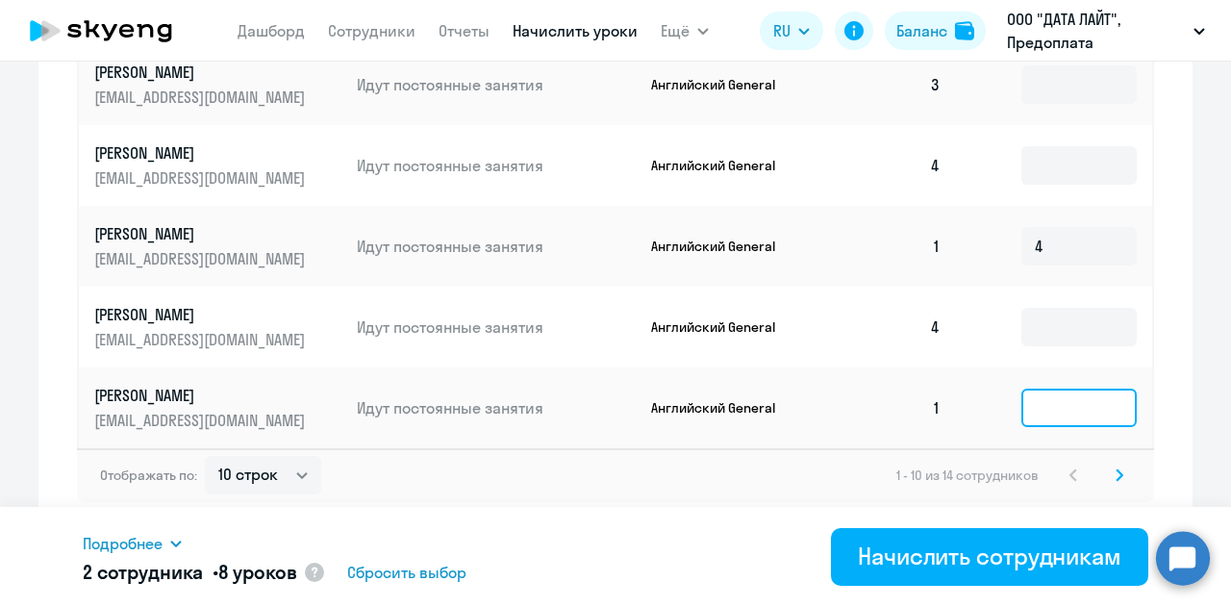
click at [1068, 399] on input at bounding box center [1079, 408] width 115 height 38
type input "4"
click at [1117, 473] on svg-icon at bounding box center [1119, 475] width 23 height 23
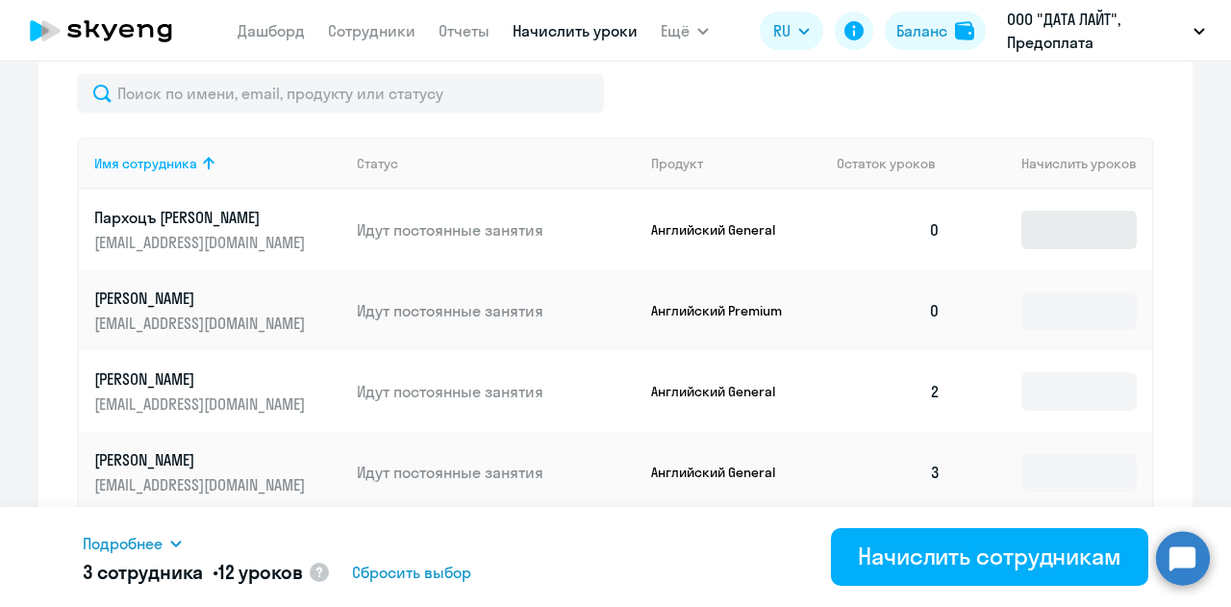
scroll to position [672, 0]
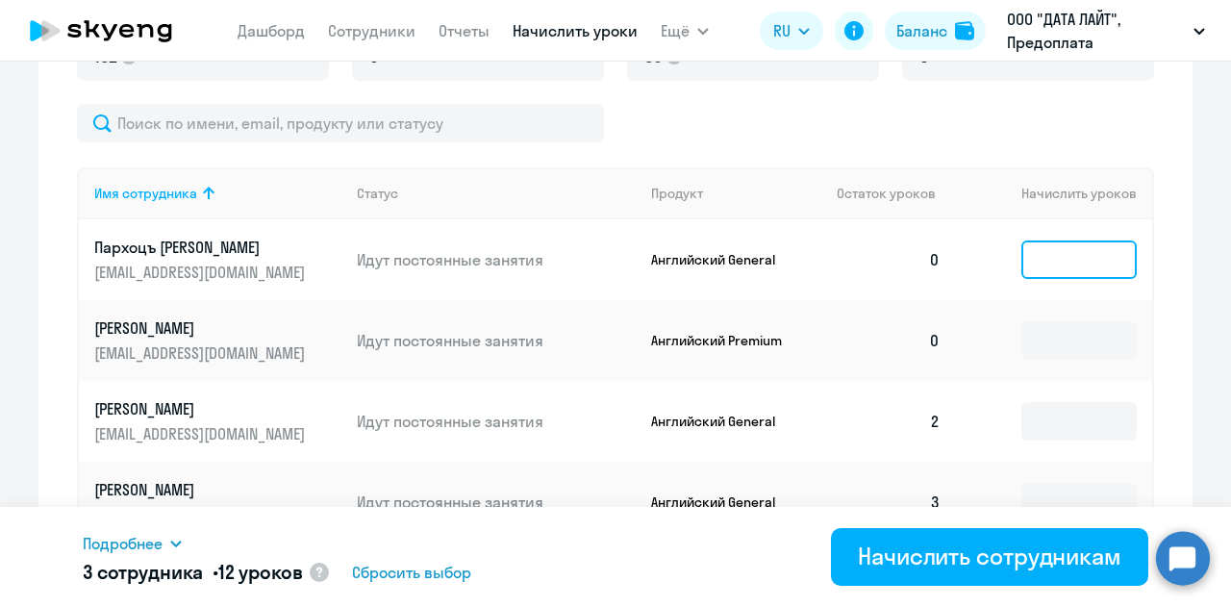
click at [1065, 269] on input at bounding box center [1079, 260] width 115 height 38
type input "4"
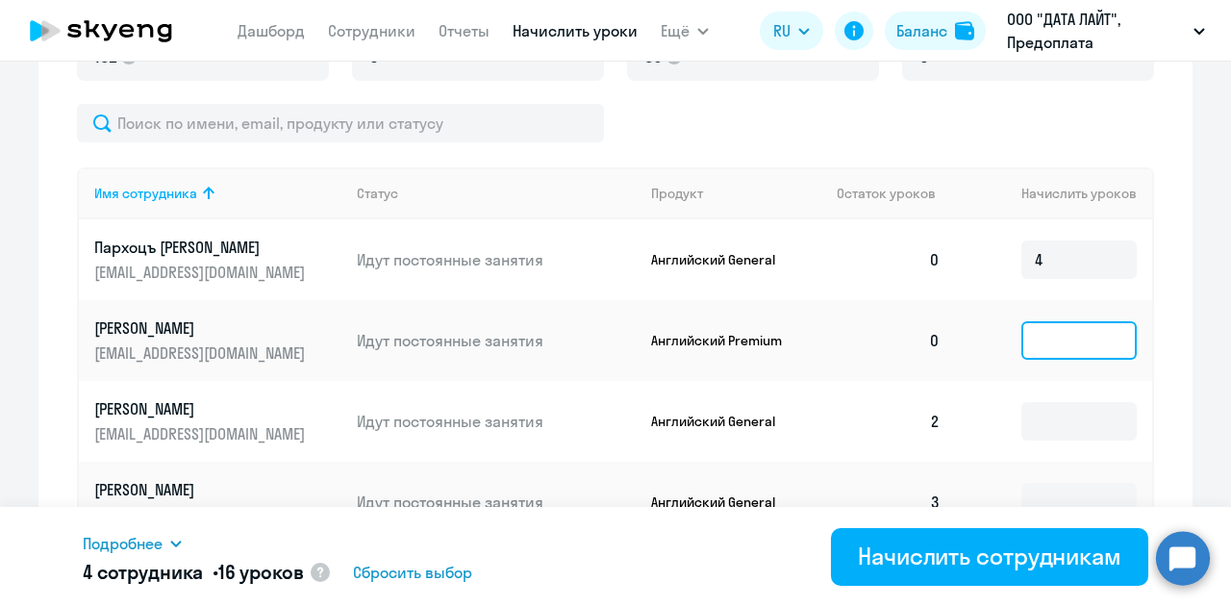
click at [1047, 356] on input at bounding box center [1079, 340] width 115 height 38
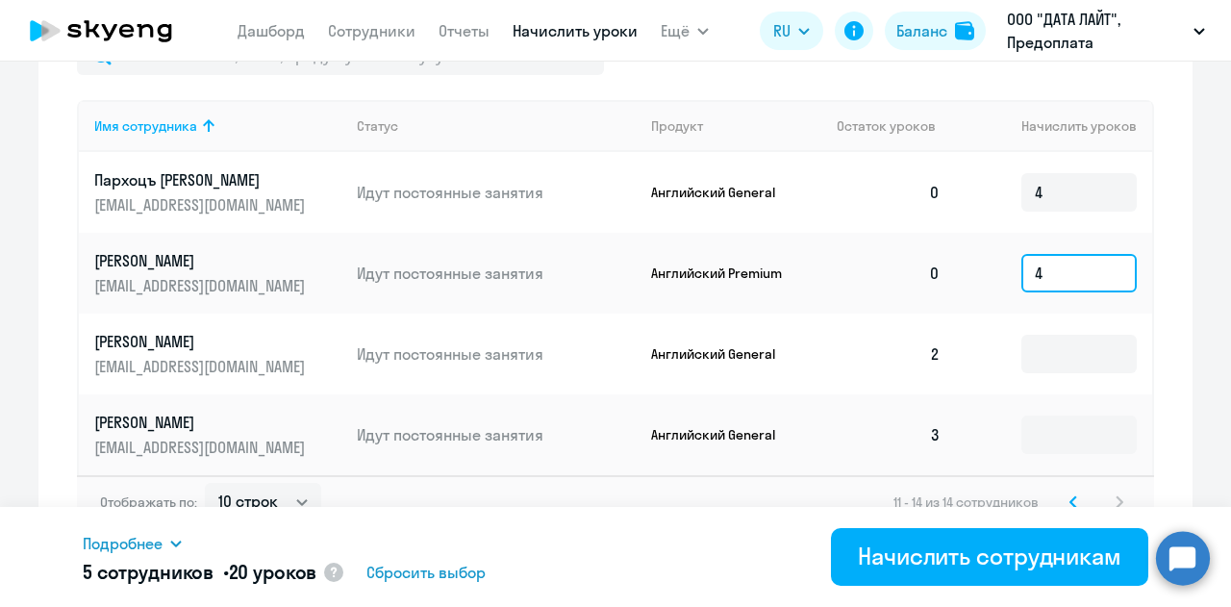
scroll to position [768, 0]
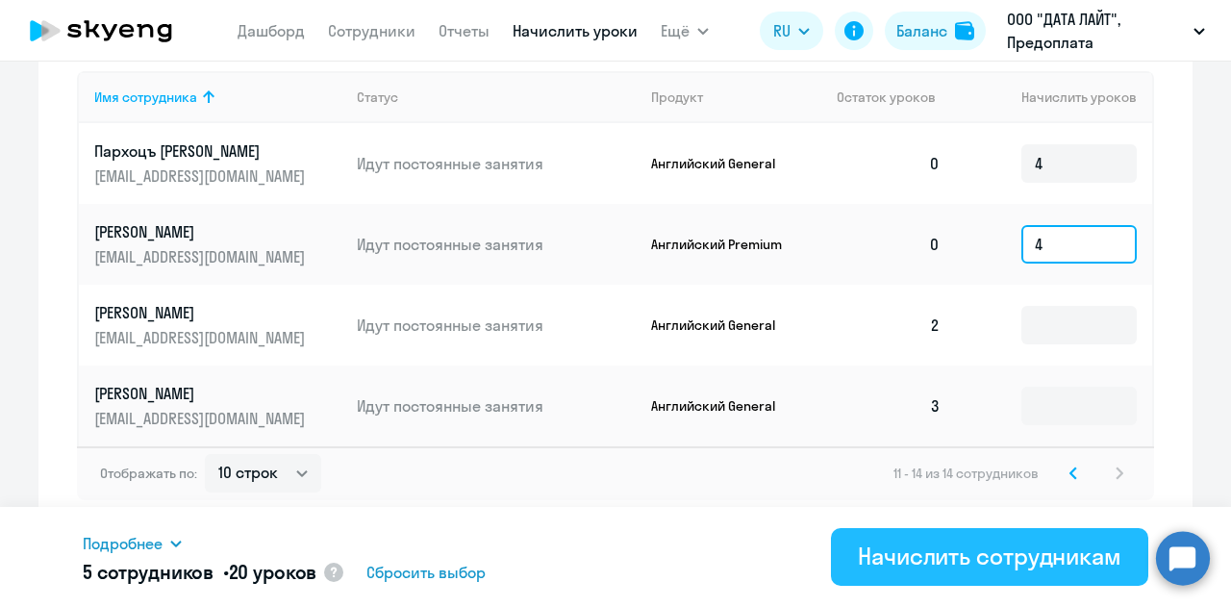
type input "4"
click at [1034, 549] on div "Начислить сотрудникам" at bounding box center [990, 556] width 264 height 31
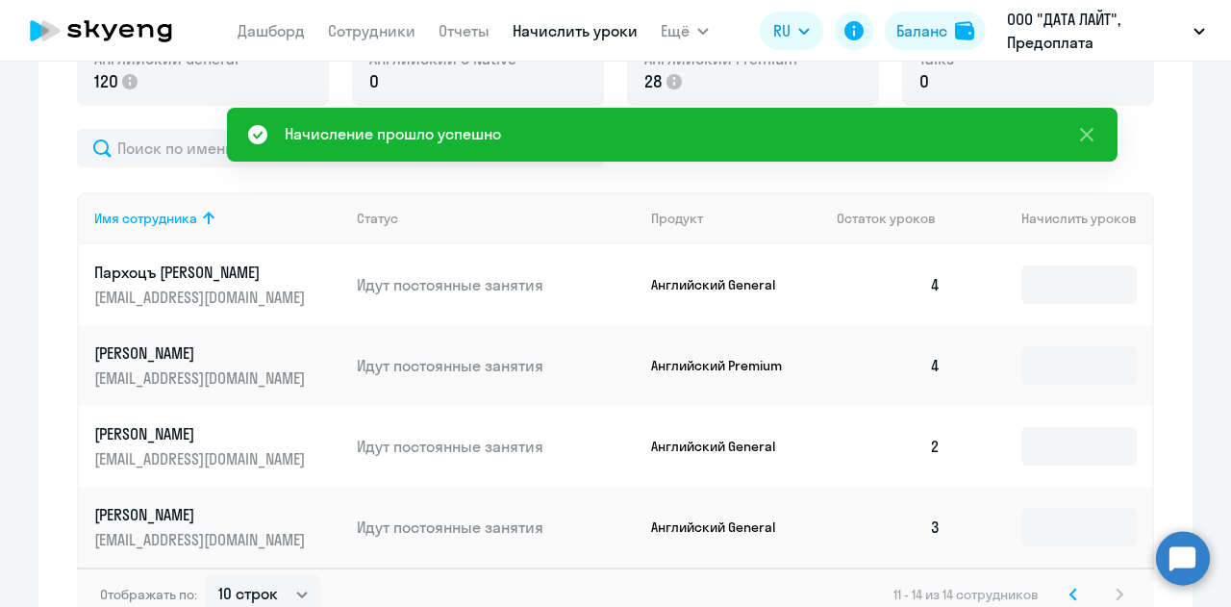
scroll to position [672, 0]
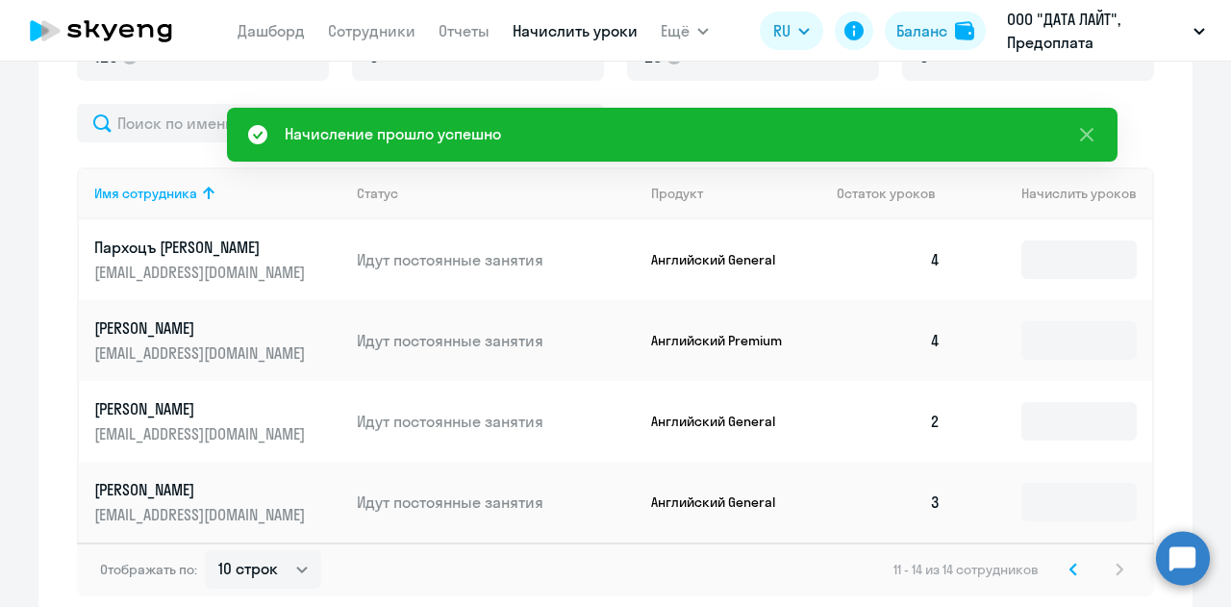
click at [1062, 562] on svg-icon at bounding box center [1073, 569] width 23 height 23
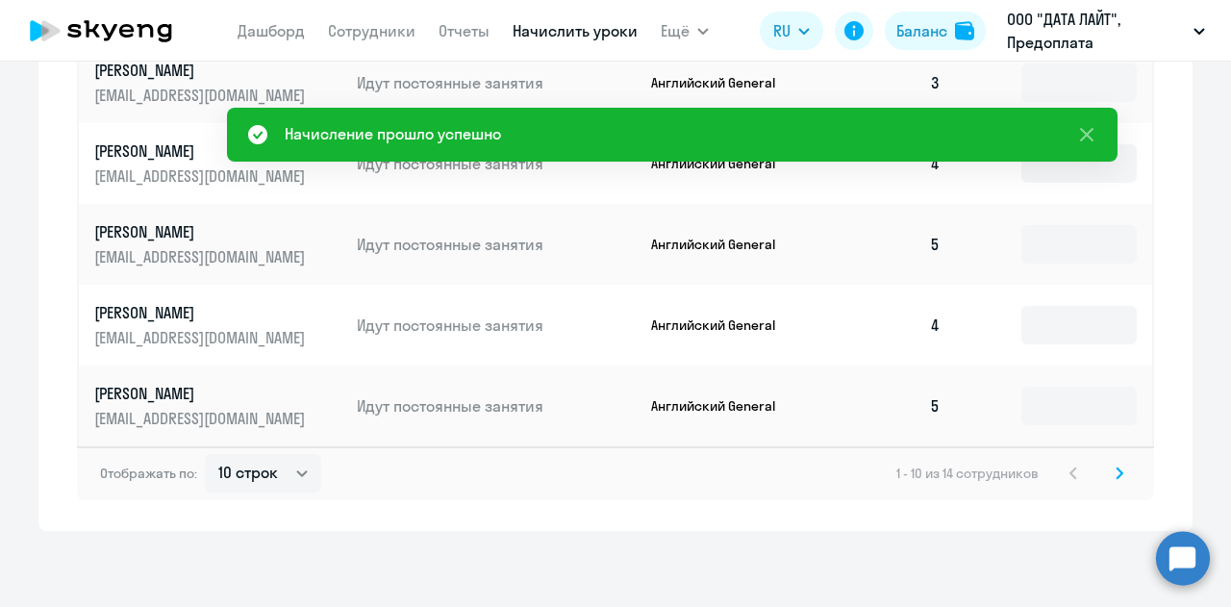
scroll to position [1253, 0]
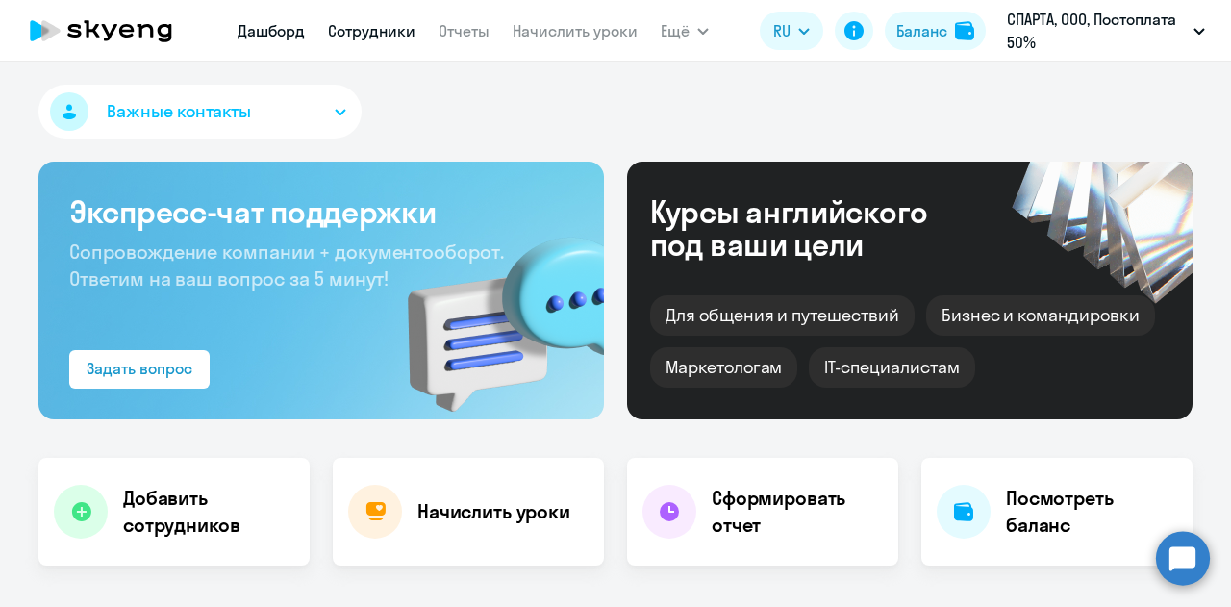
drag, startPoint x: 0, startPoint y: 0, endPoint x: 393, endPoint y: 25, distance: 393.3
click at [393, 25] on link "Сотрудники" at bounding box center [372, 30] width 88 height 19
select select "30"
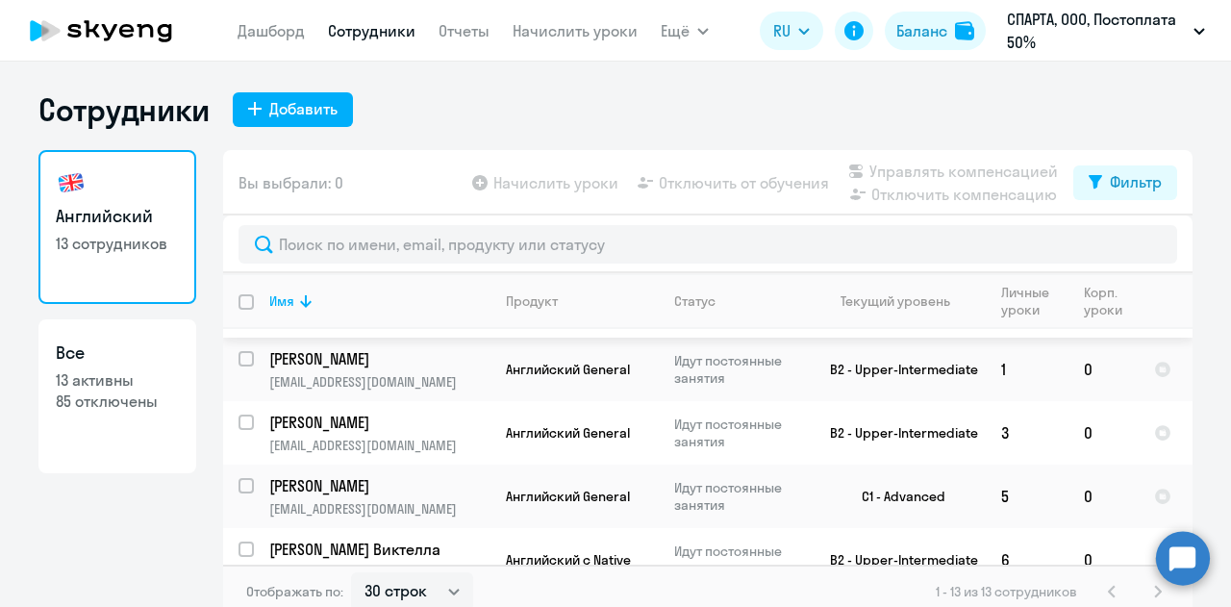
scroll to position [581, 0]
click at [383, 411] on p "Астафьева Ирина" at bounding box center [377, 421] width 217 height 21
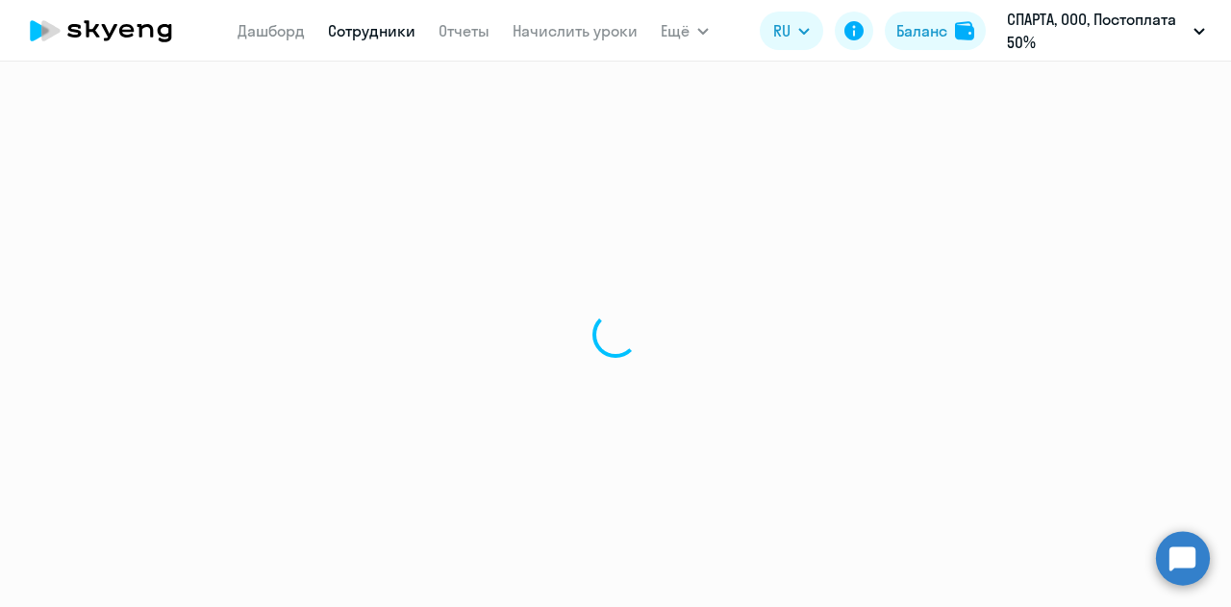
select select "english"
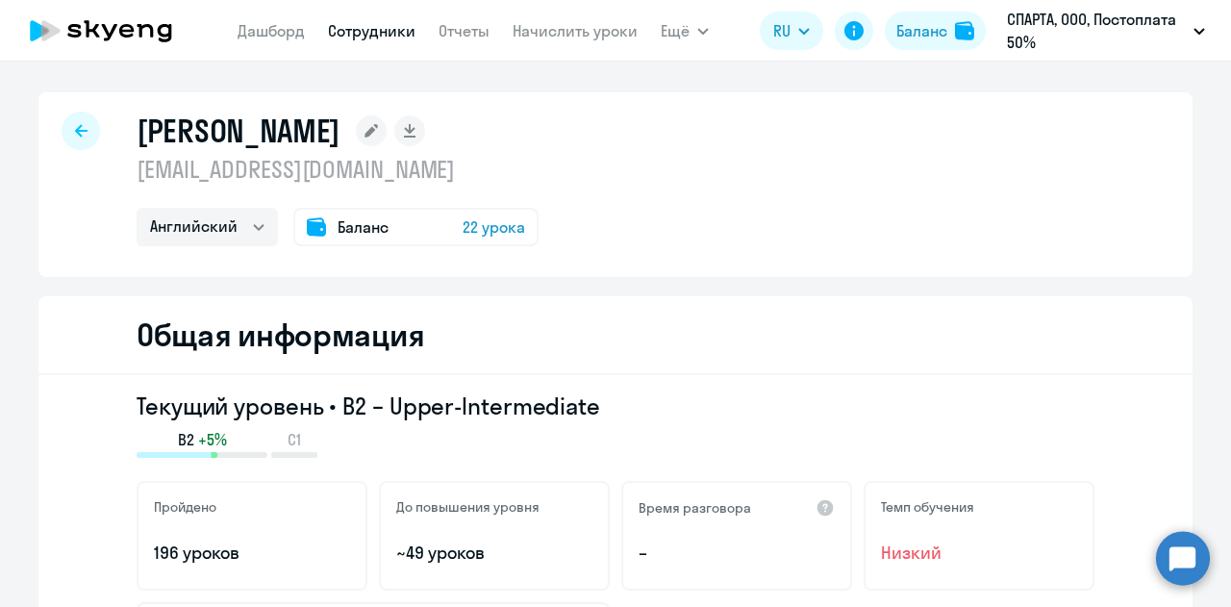
scroll to position [192, 0]
select select "30"
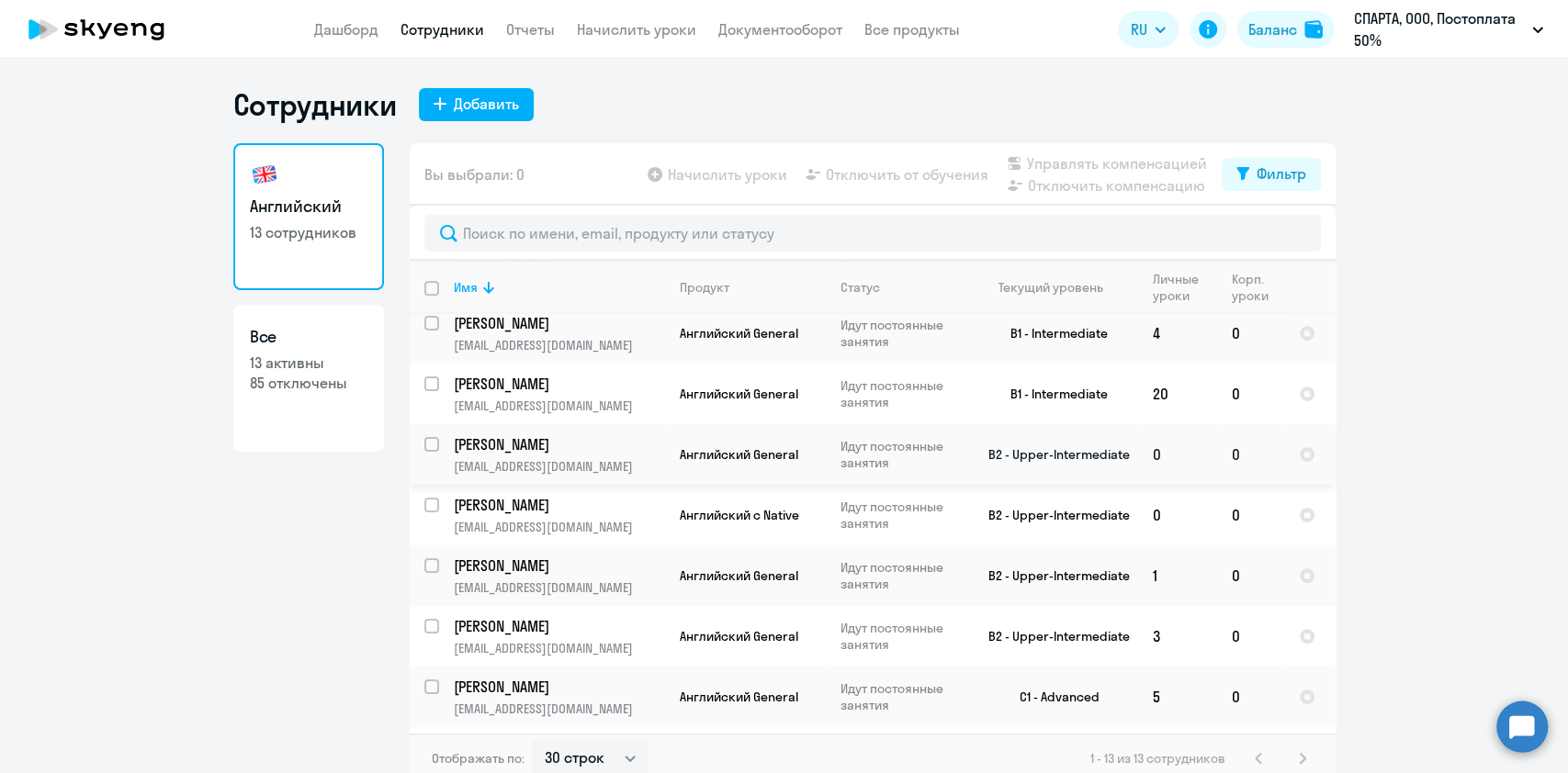
scroll to position [366, 0]
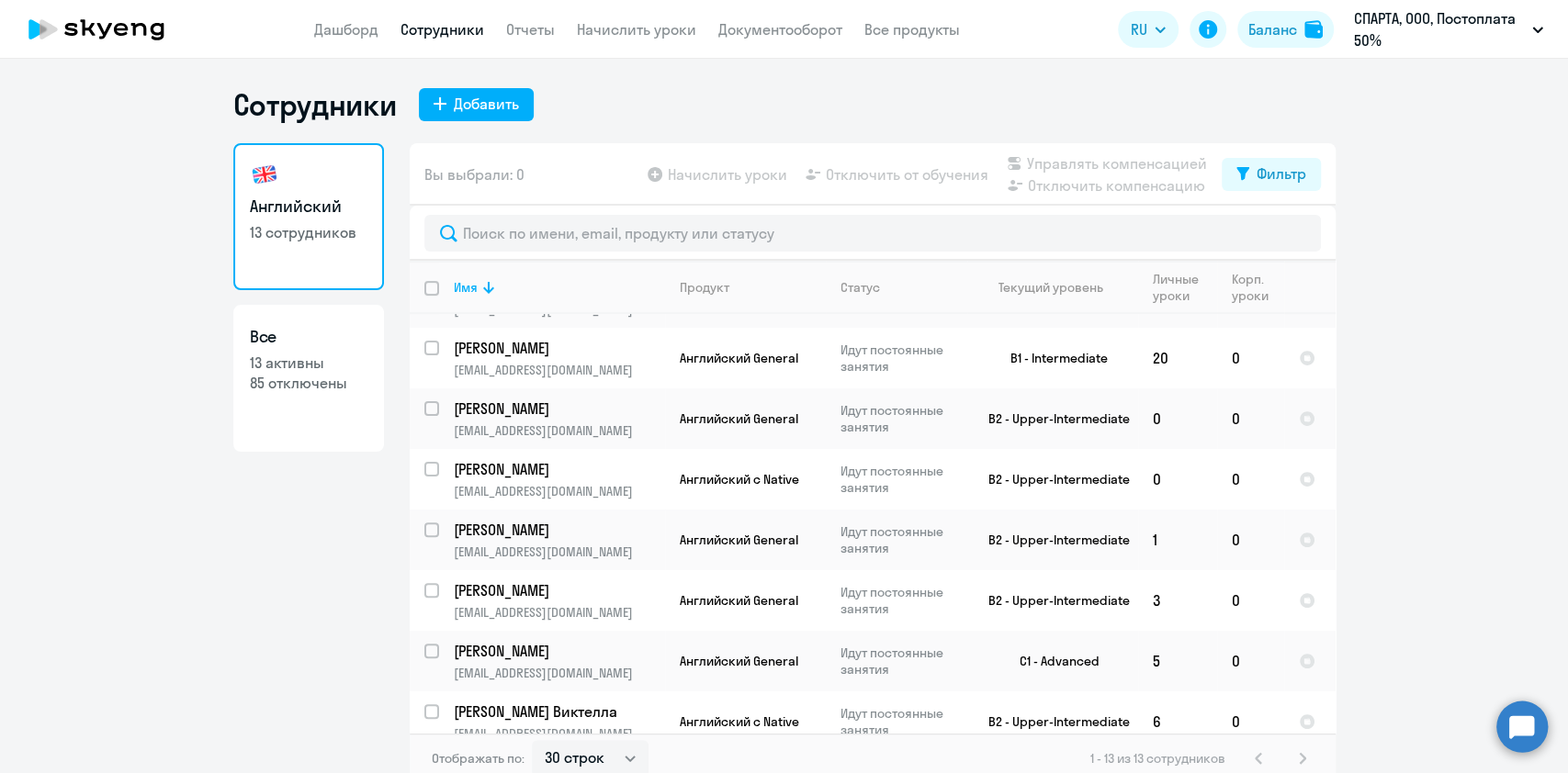
click at [1134, 162] on app-table-action-button "Управлять компенсацией" at bounding box center [1106, 163] width 204 height 22
click at [424, 578] on input "select row 5396934" at bounding box center [442, 601] width 36 height 36
checkbox input "true"
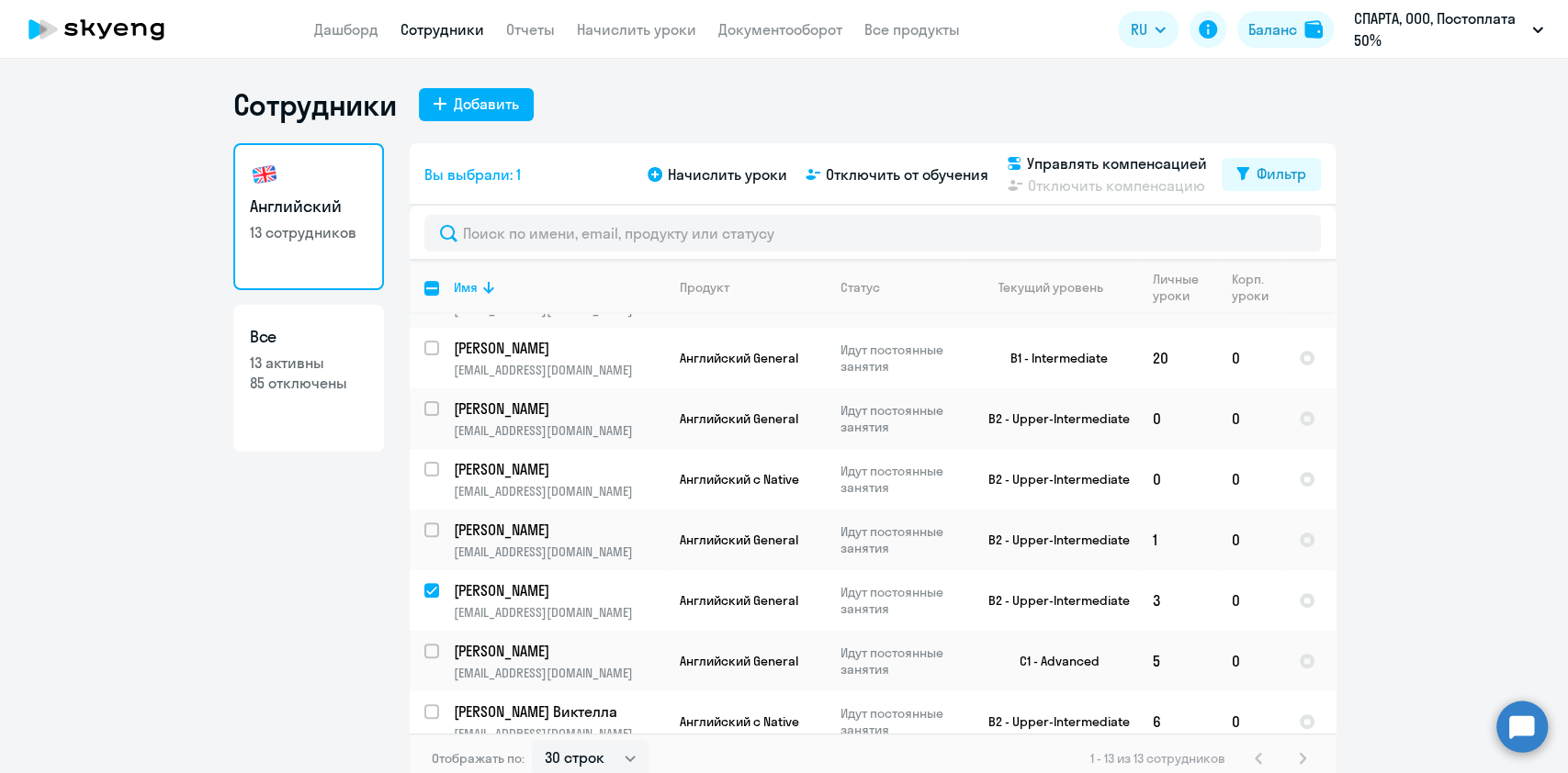
click at [1020, 151] on div "Вы выбрали: 1 Начислить уроки Отключить от обучения Управлять компенсацией Откл…" at bounding box center [873, 174] width 926 height 62
click at [1007, 162] on icon at bounding box center [1013, 163] width 12 height 12
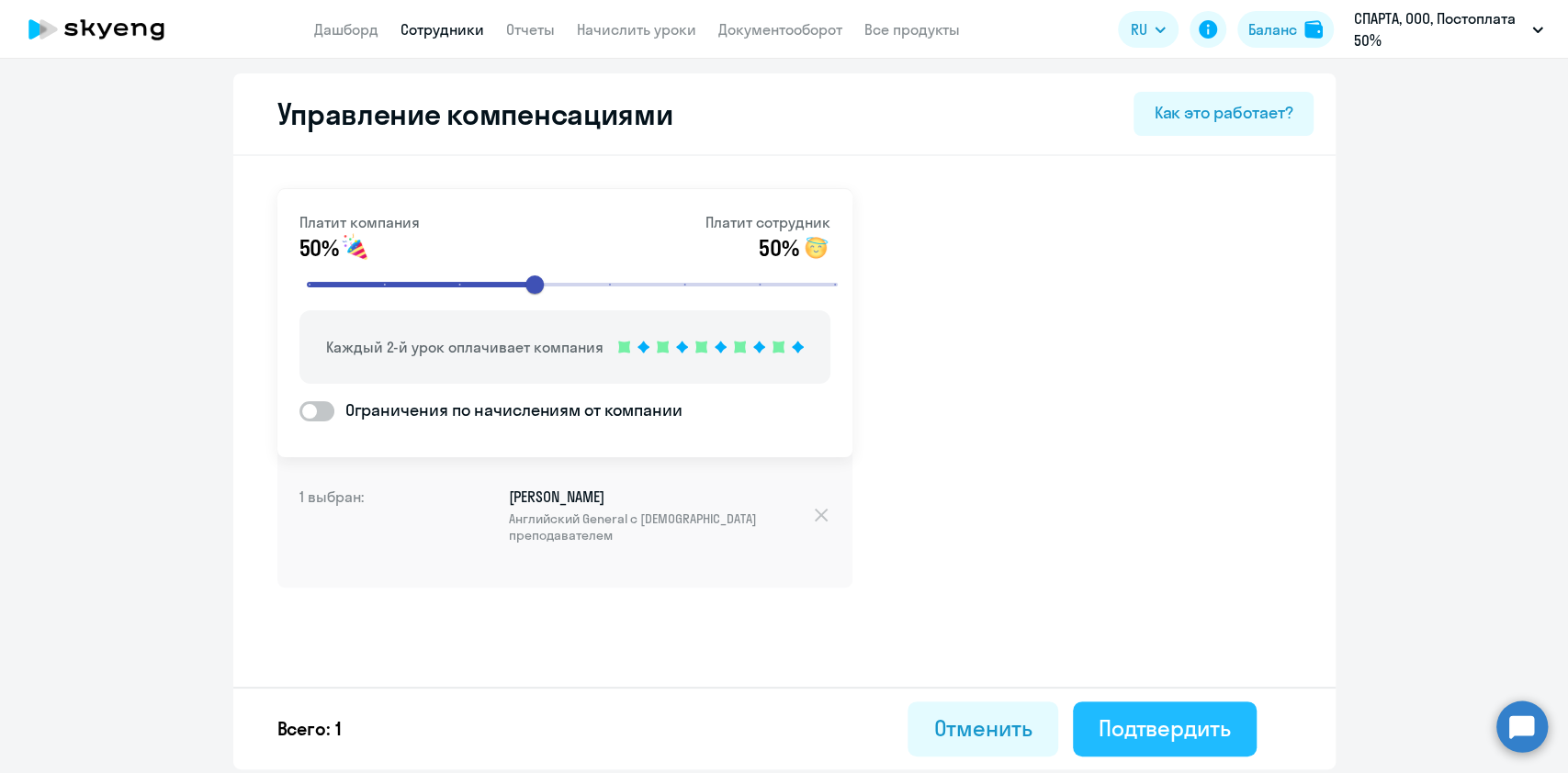
click at [1175, 578] on div "Подтвердить" at bounding box center [1165, 728] width 133 height 30
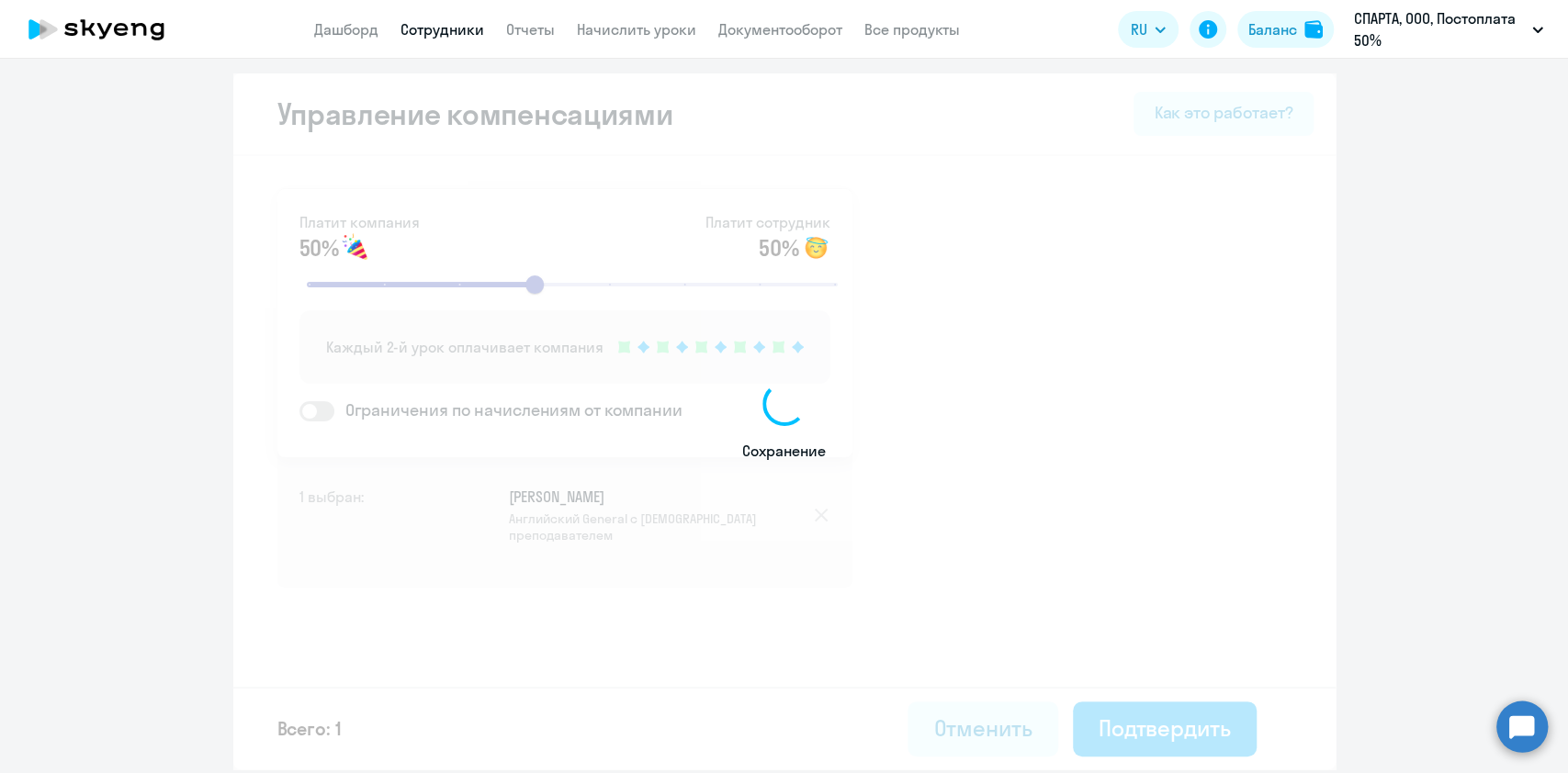
select select "30"
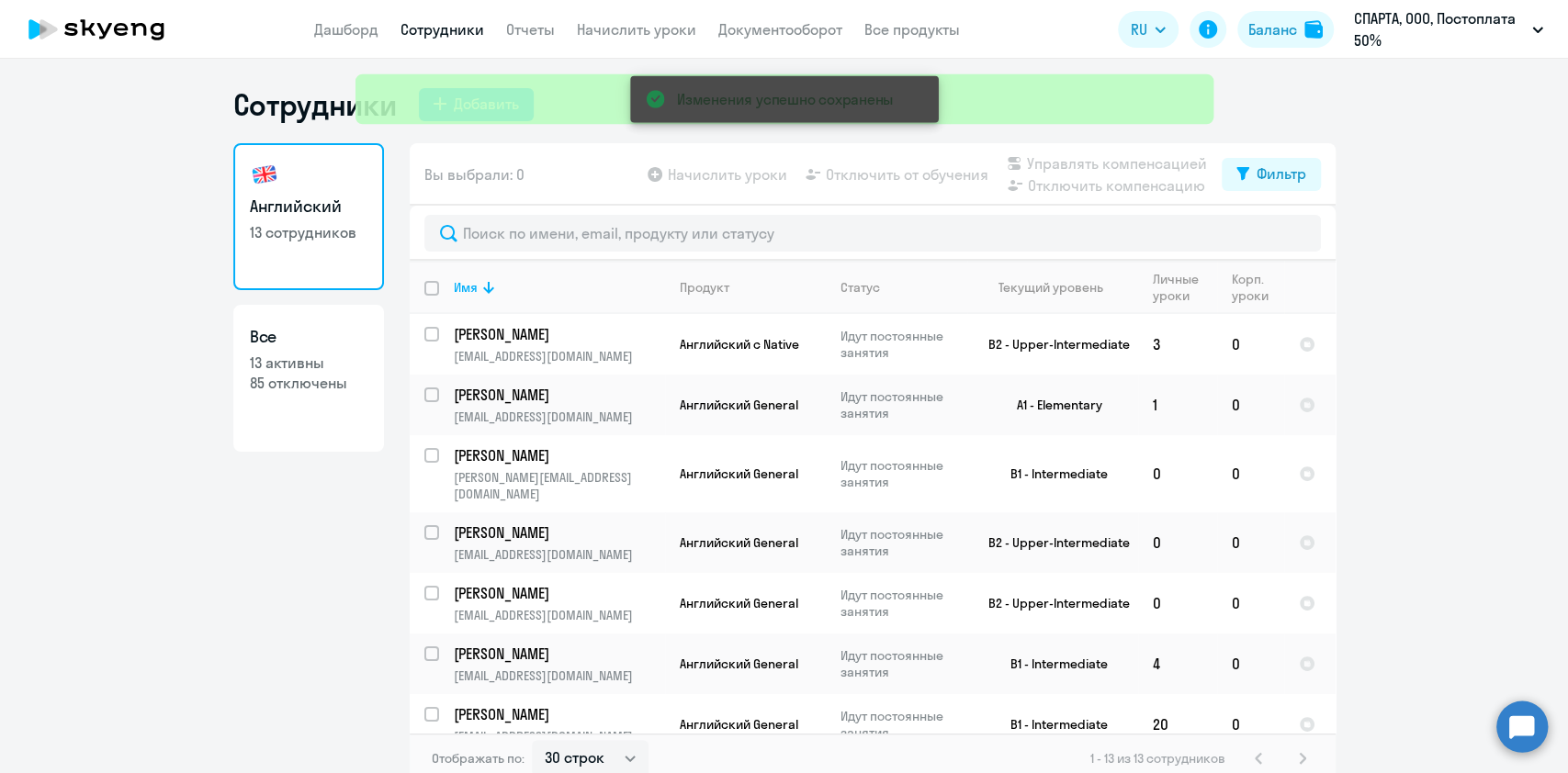
click at [609, 33] on div "Изменения успешно сохранены" at bounding box center [784, 66] width 895 height 133
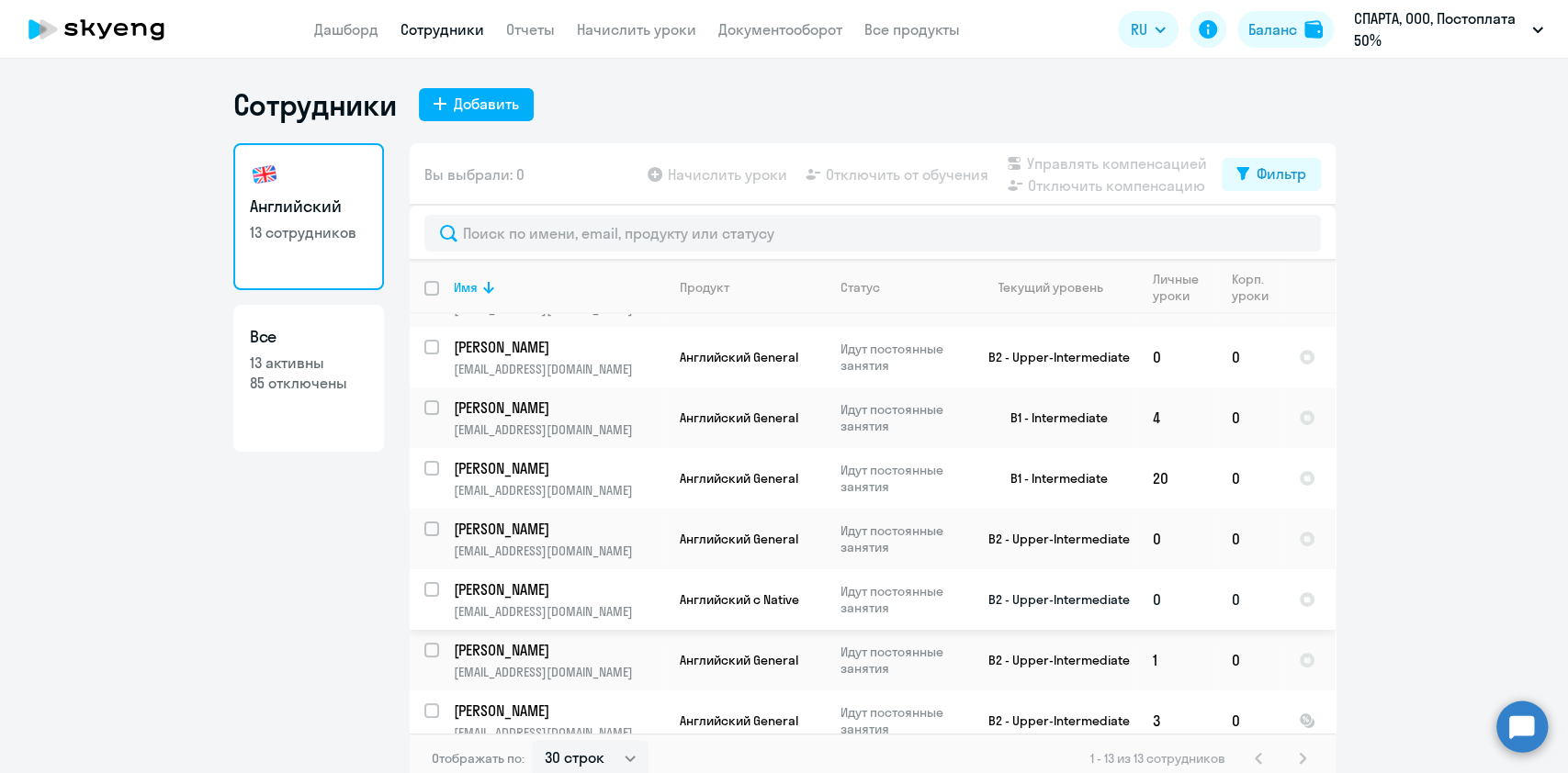
scroll to position [366, 0]
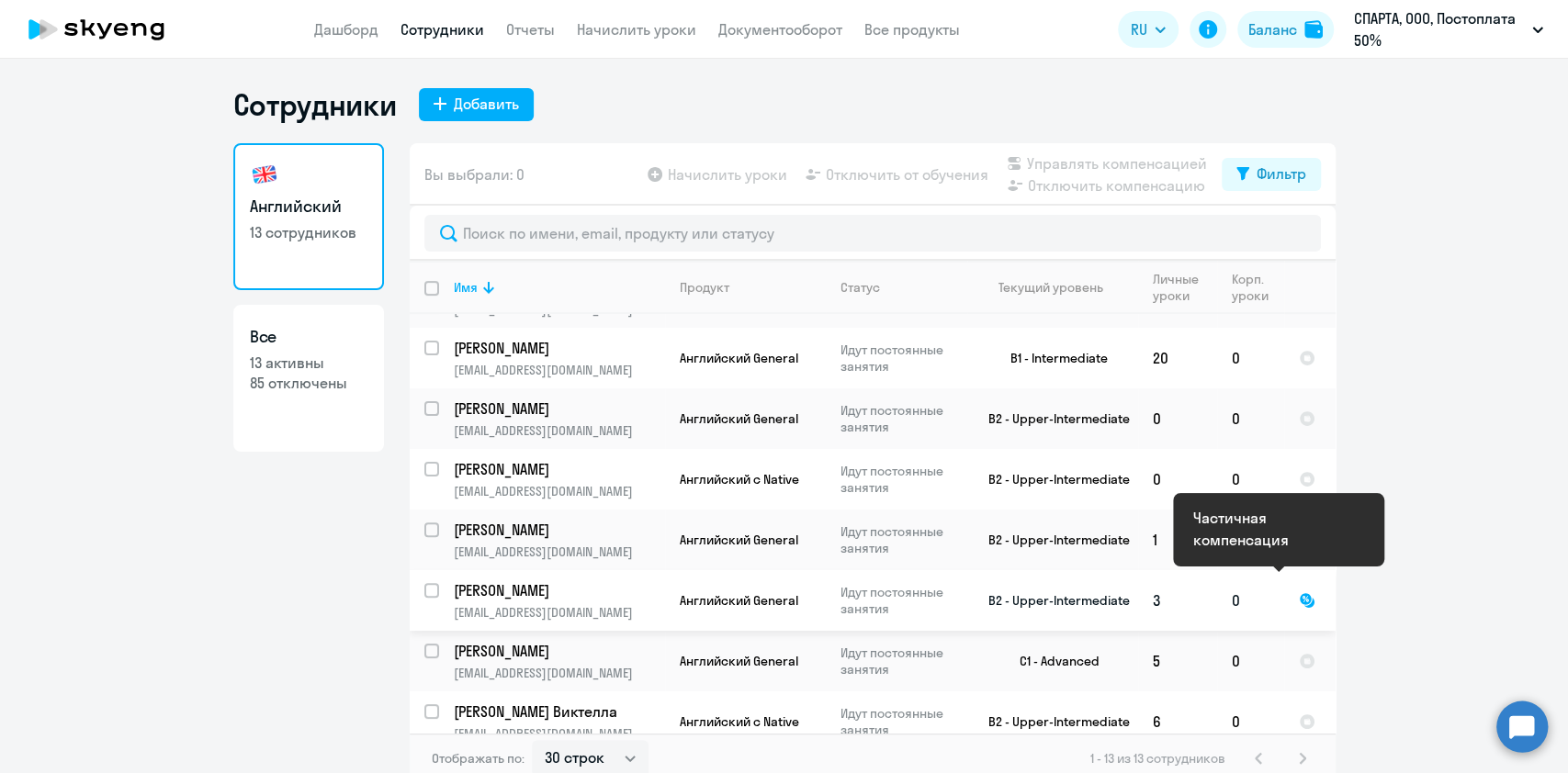
click at [1175, 578] on div at bounding box center [1306, 600] width 16 height 16
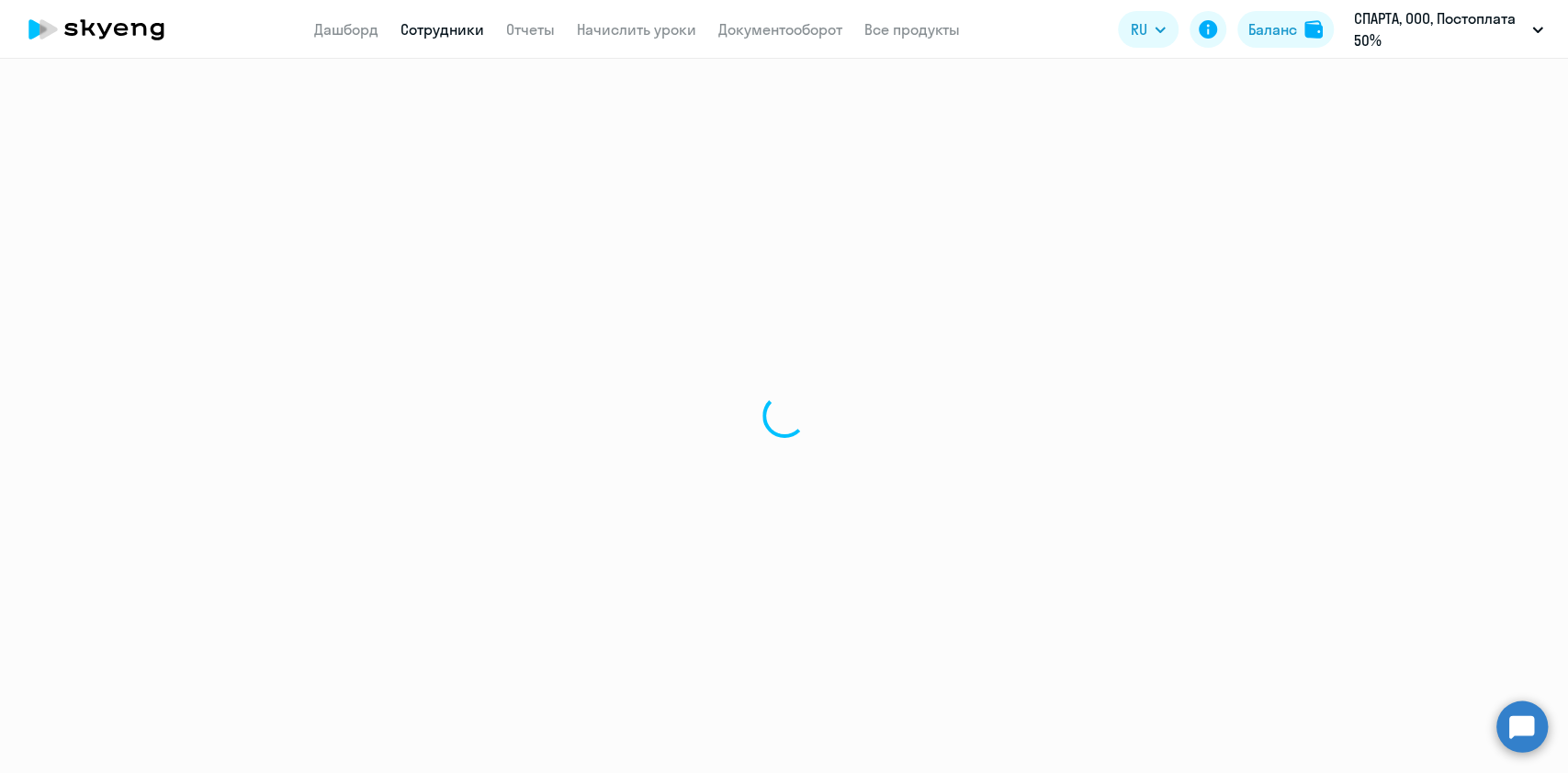
select select "english"
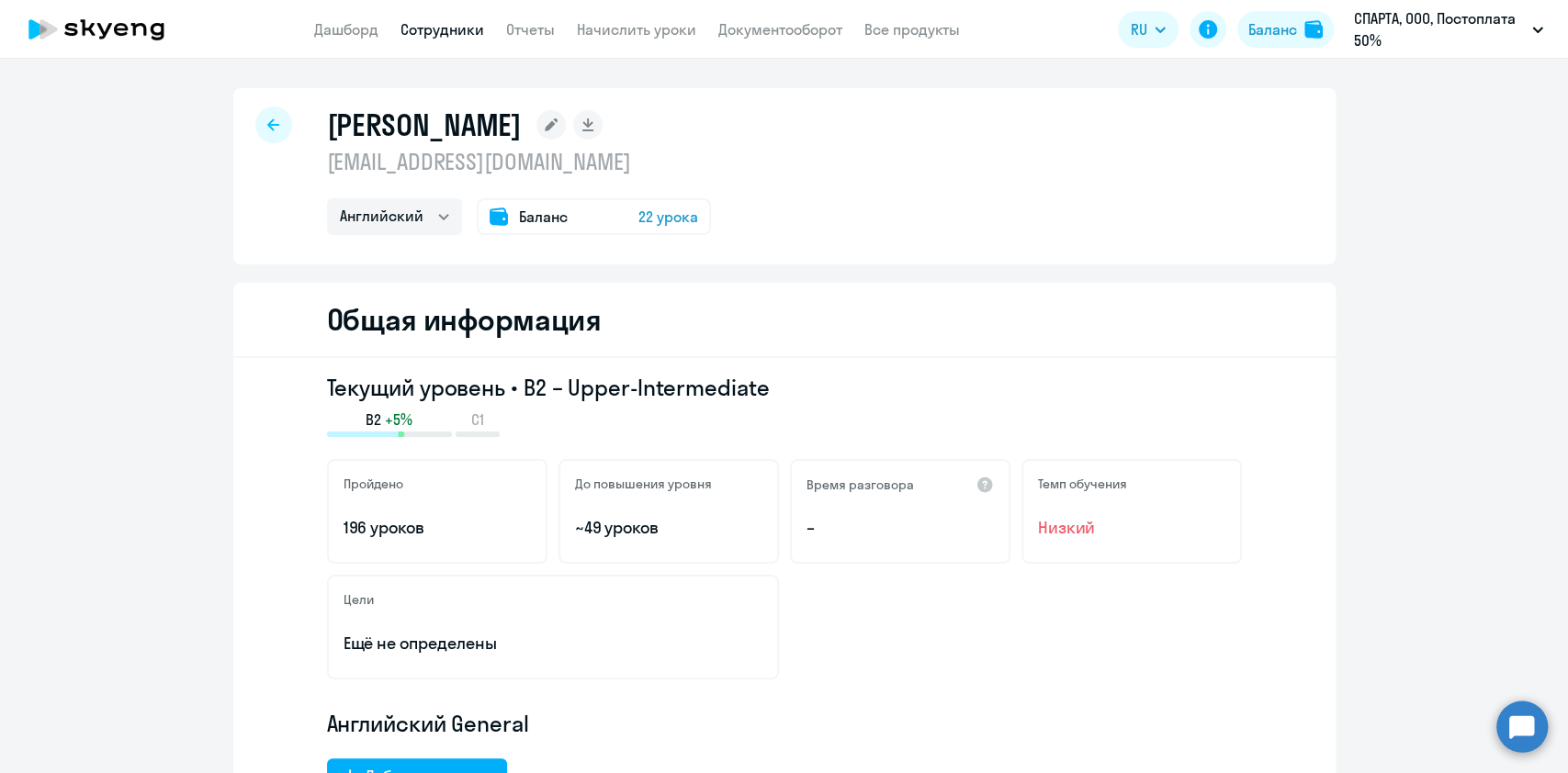
click at [634, 14] on app-header "Дашборд Сотрудники Отчеты Начислить уроки Документооборот Все продукты Дашборд …" at bounding box center [784, 30] width 1568 height 59
click at [632, 18] on app-menu-item-link "Начислить уроки" at bounding box center [636, 30] width 119 height 23
click at [629, 24] on link "Начислить уроки" at bounding box center [636, 29] width 119 height 18
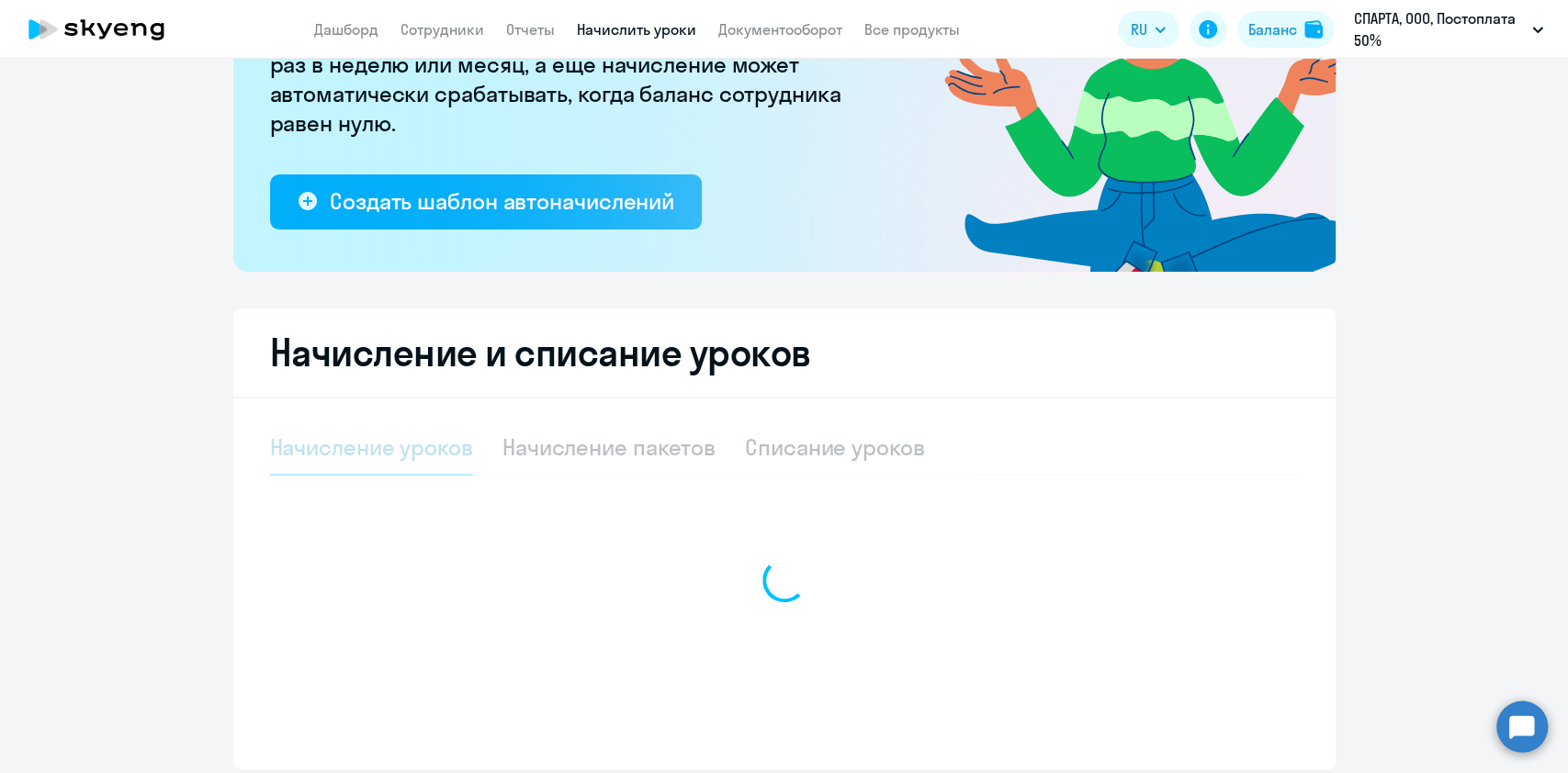
select select "10"
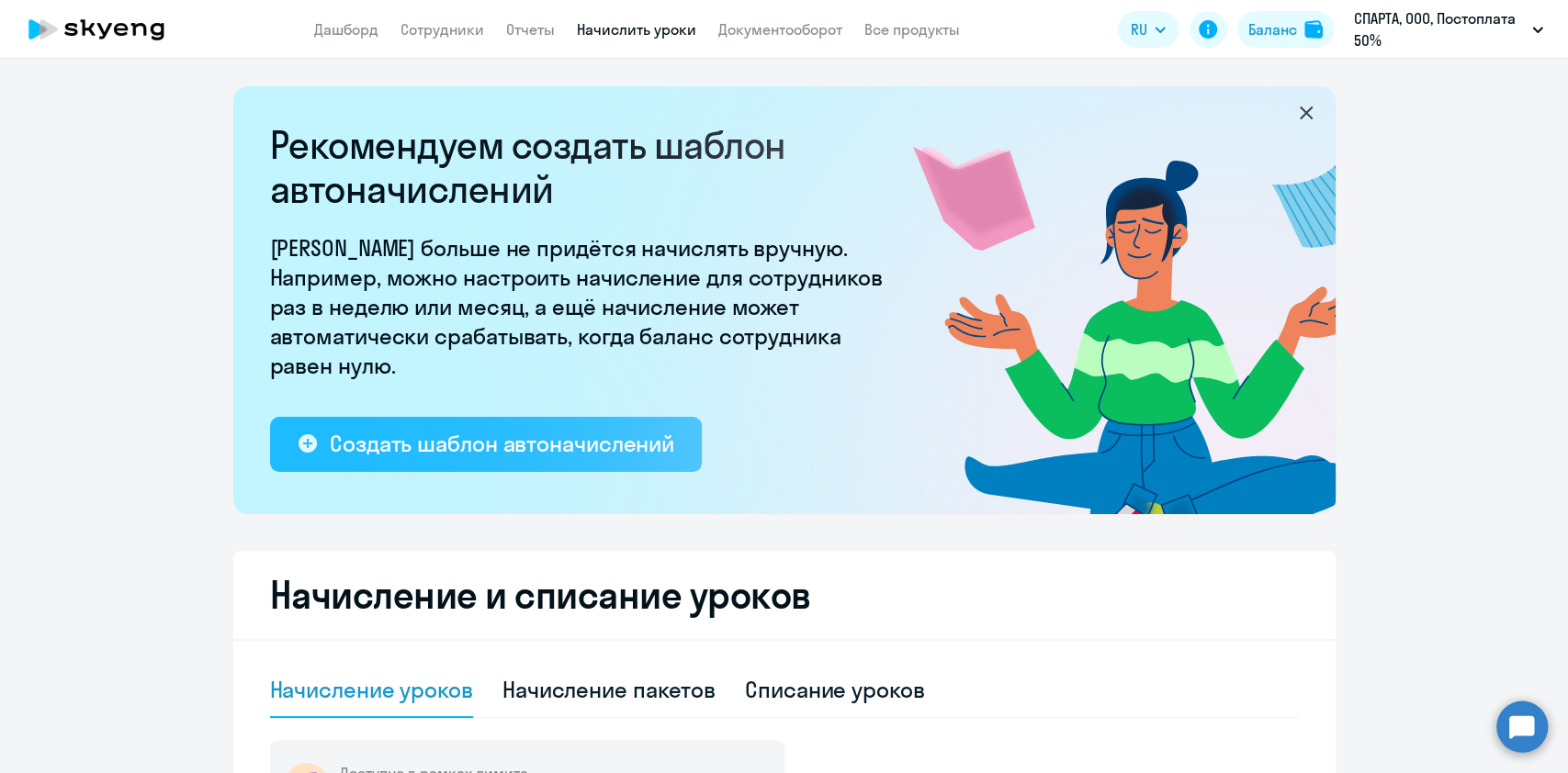
click at [496, 440] on div "Создать шаблон автоначислений" at bounding box center [501, 443] width 345 height 30
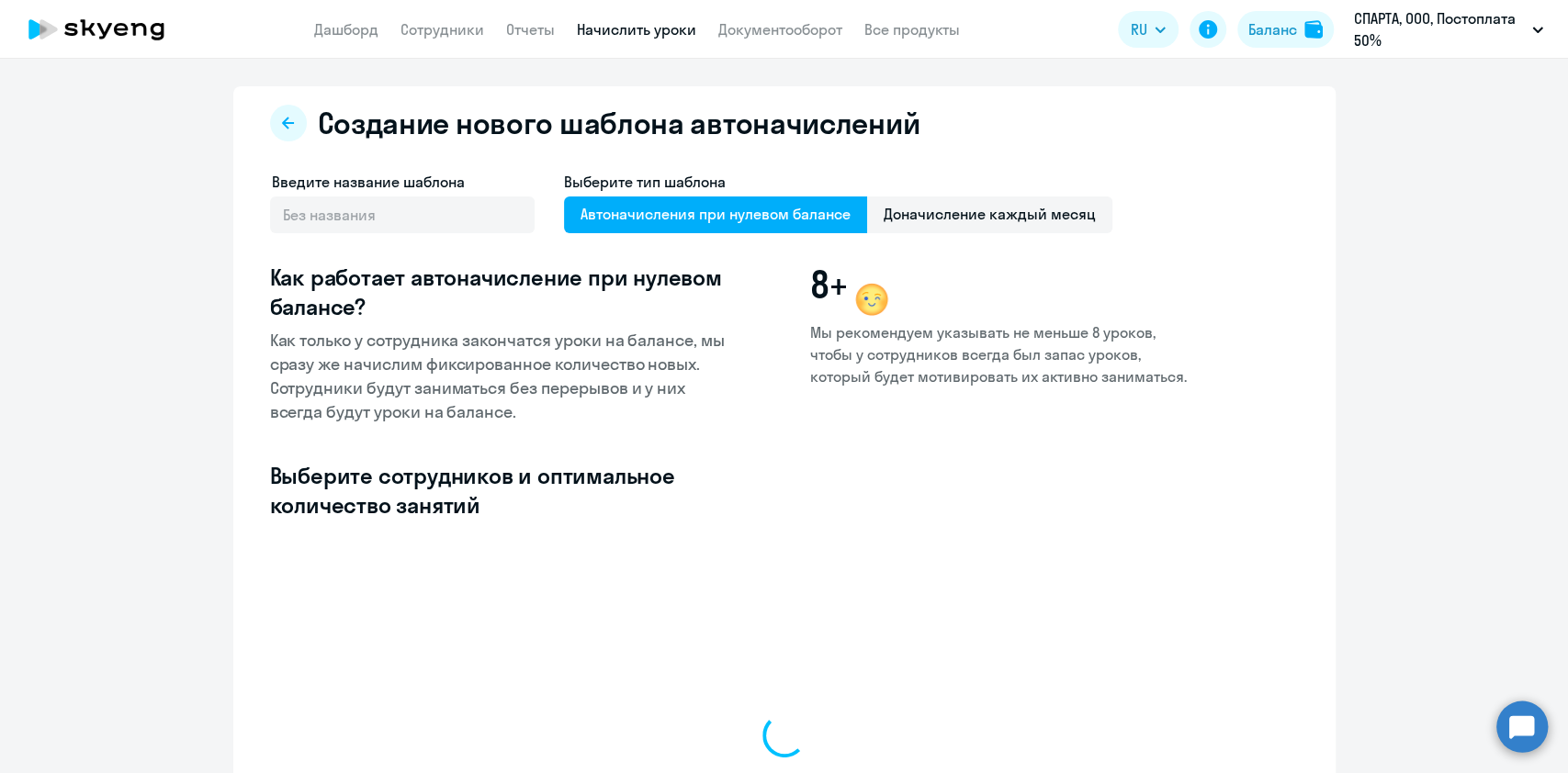
select select "10"
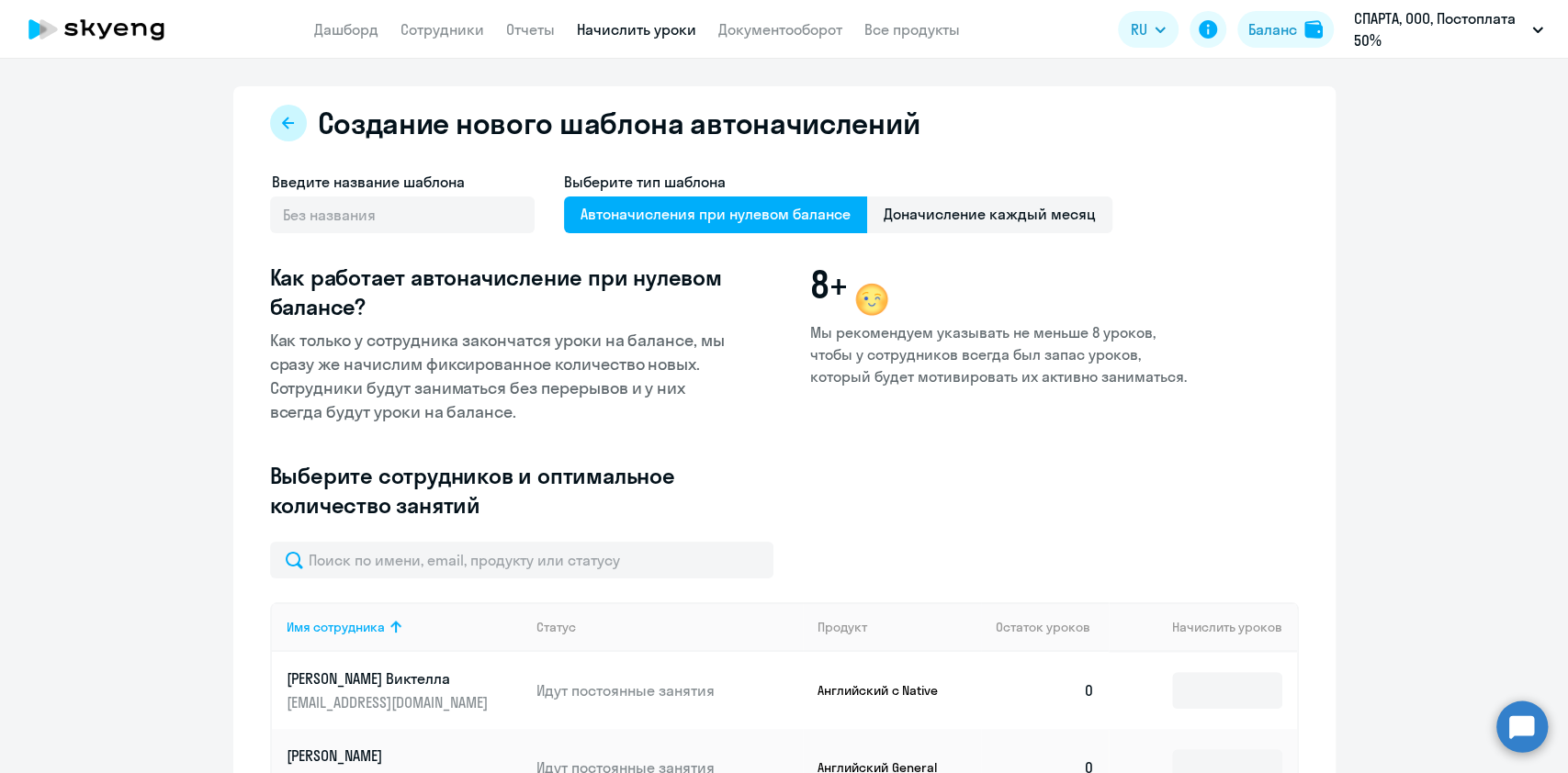
click at [283, 121] on icon at bounding box center [287, 122] width 14 height 14
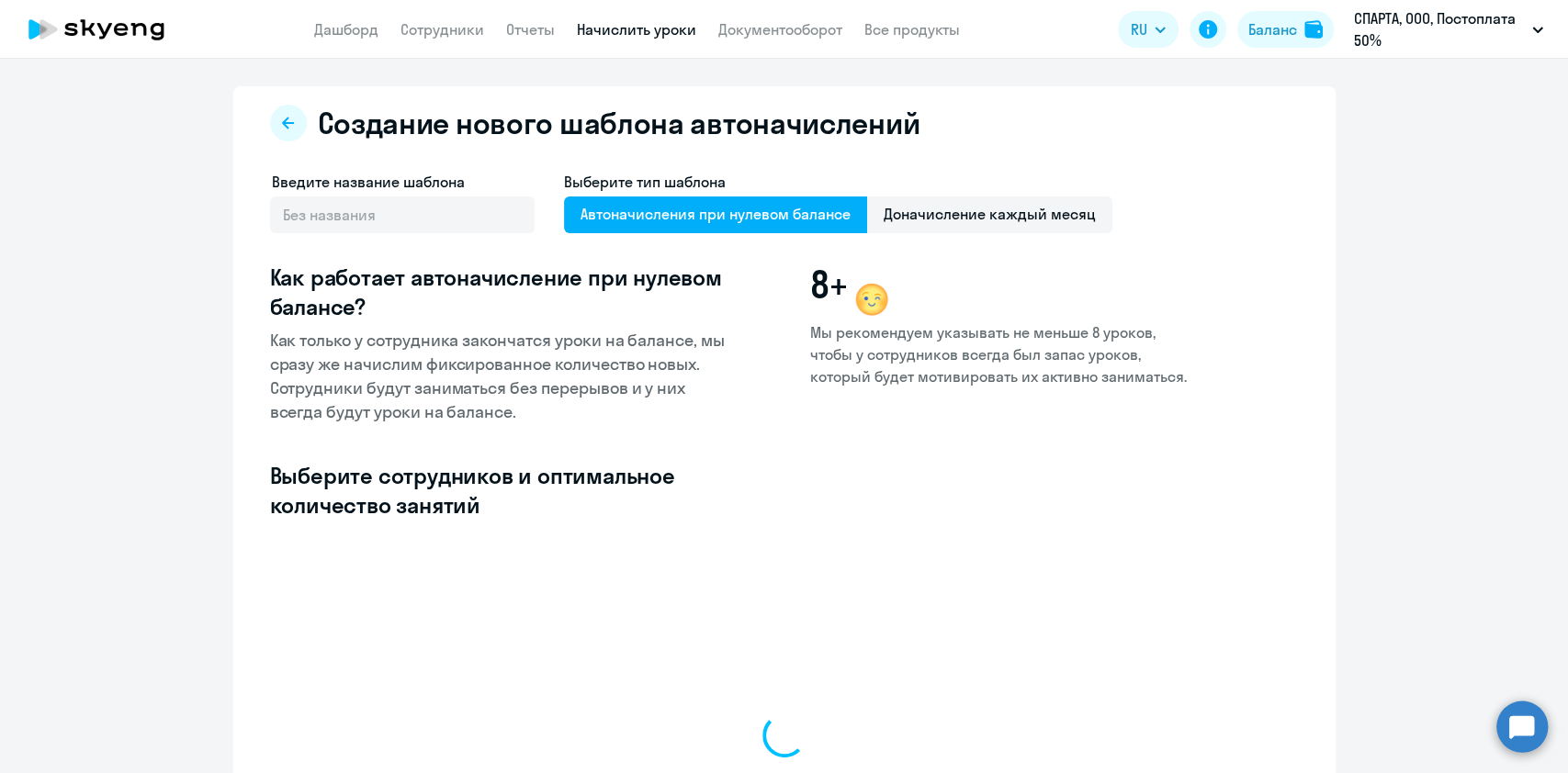
select select "10"
